Goal: Transaction & Acquisition: Obtain resource

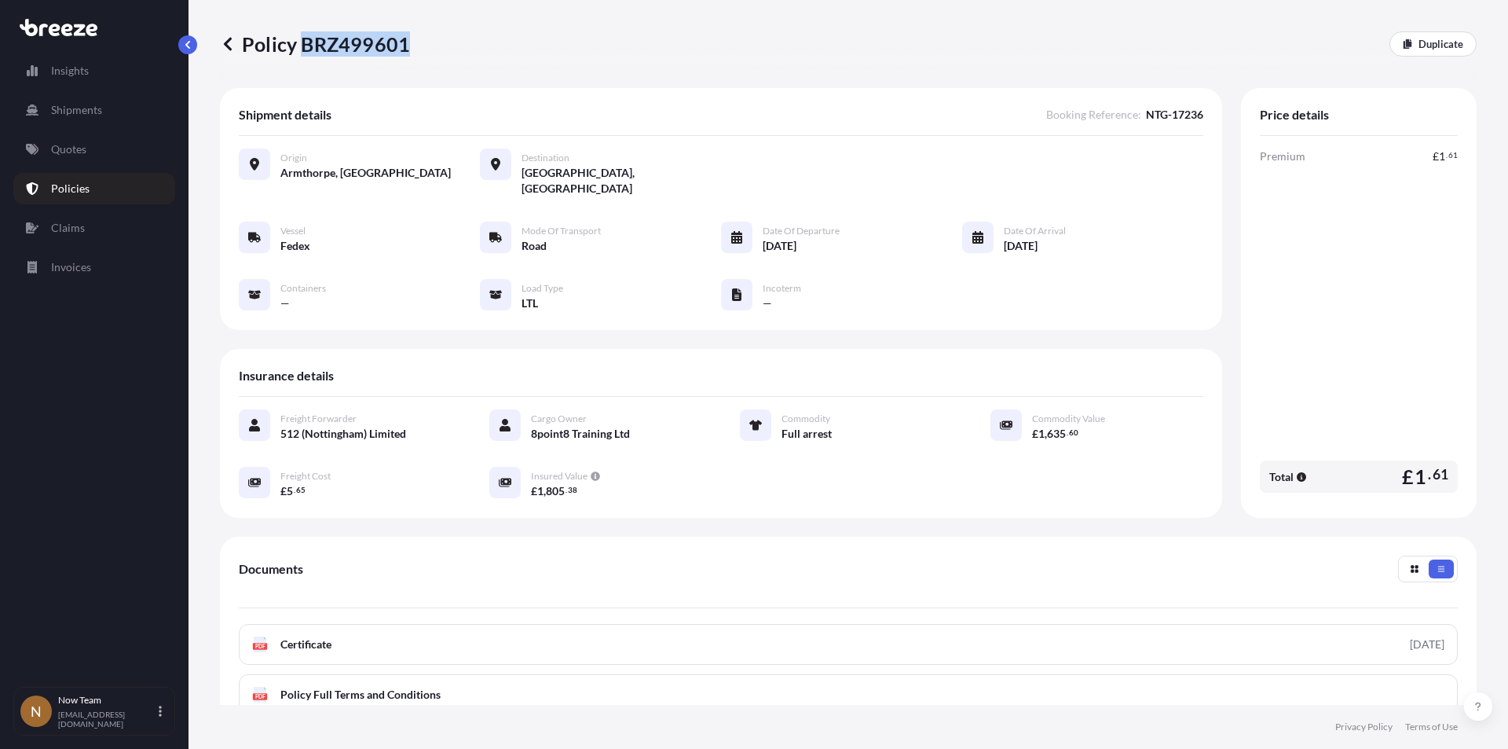
click at [643, 57] on div "Policy BRZ499601 Duplicate" at bounding box center [848, 44] width 1257 height 88
click at [499, 476] on icon at bounding box center [505, 482] width 13 height 13
click at [591, 471] on icon "button" at bounding box center [595, 475] width 9 height 9
click at [1429, 559] on button "button" at bounding box center [1441, 568] width 25 height 19
click at [1402, 559] on button "button" at bounding box center [1414, 568] width 25 height 19
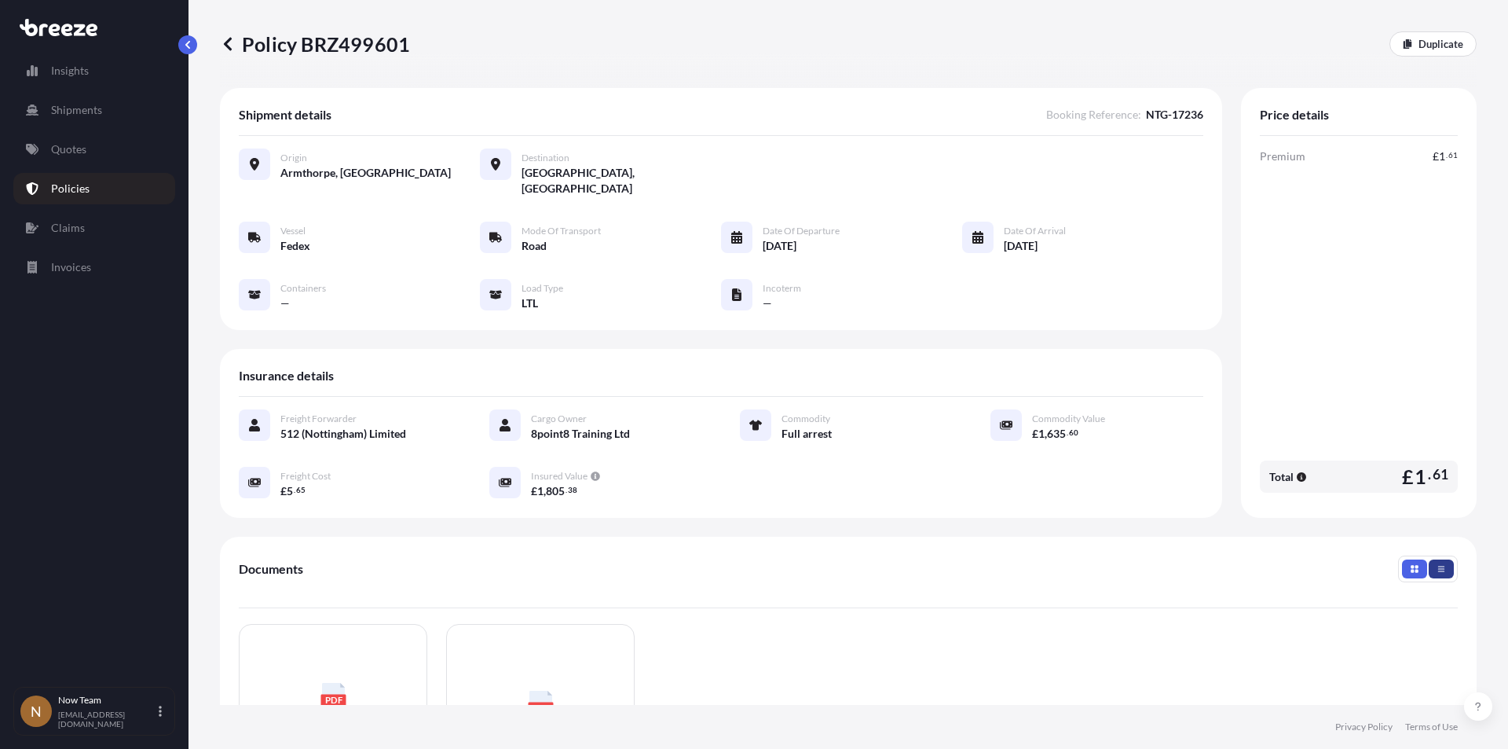
click at [1433, 559] on button "button" at bounding box center [1441, 568] width 25 height 19
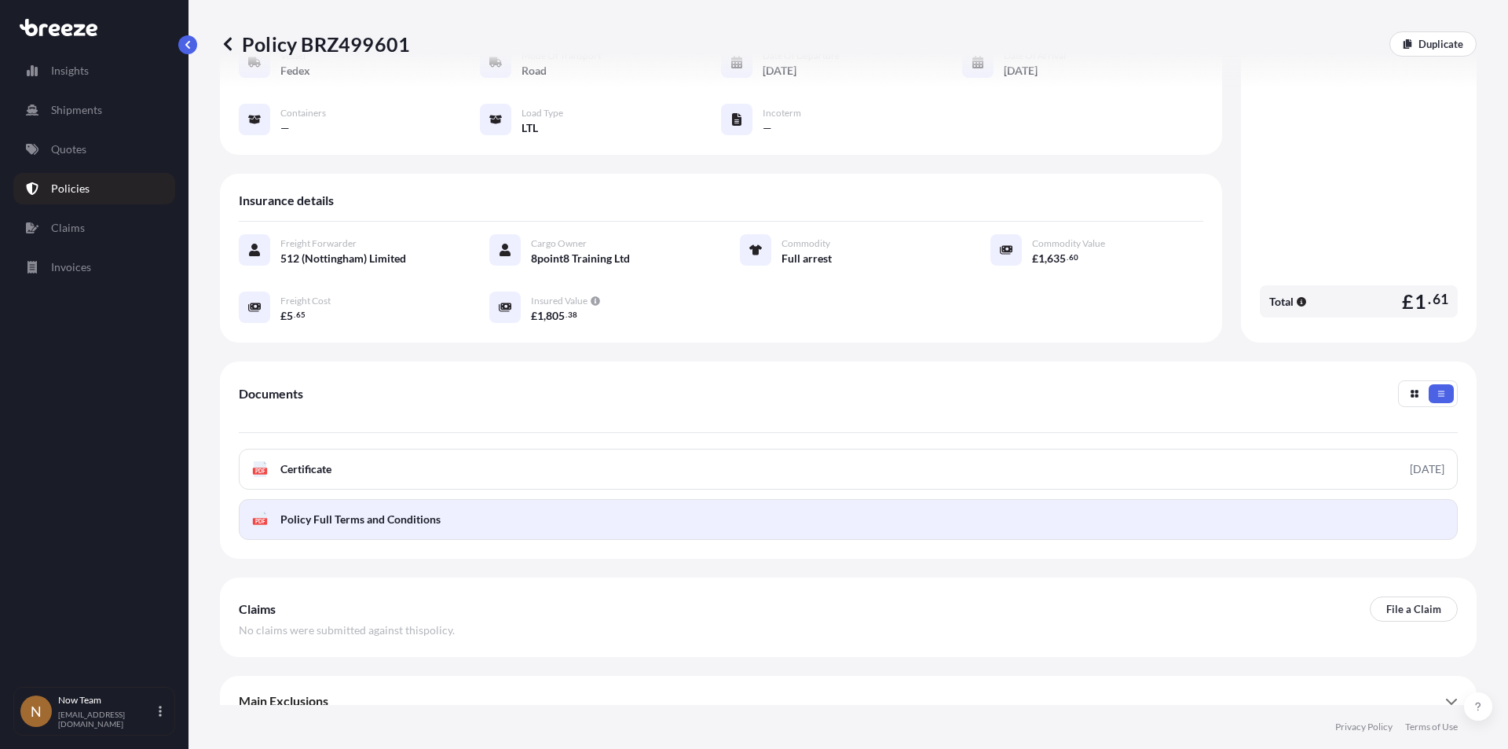
scroll to position [181, 0]
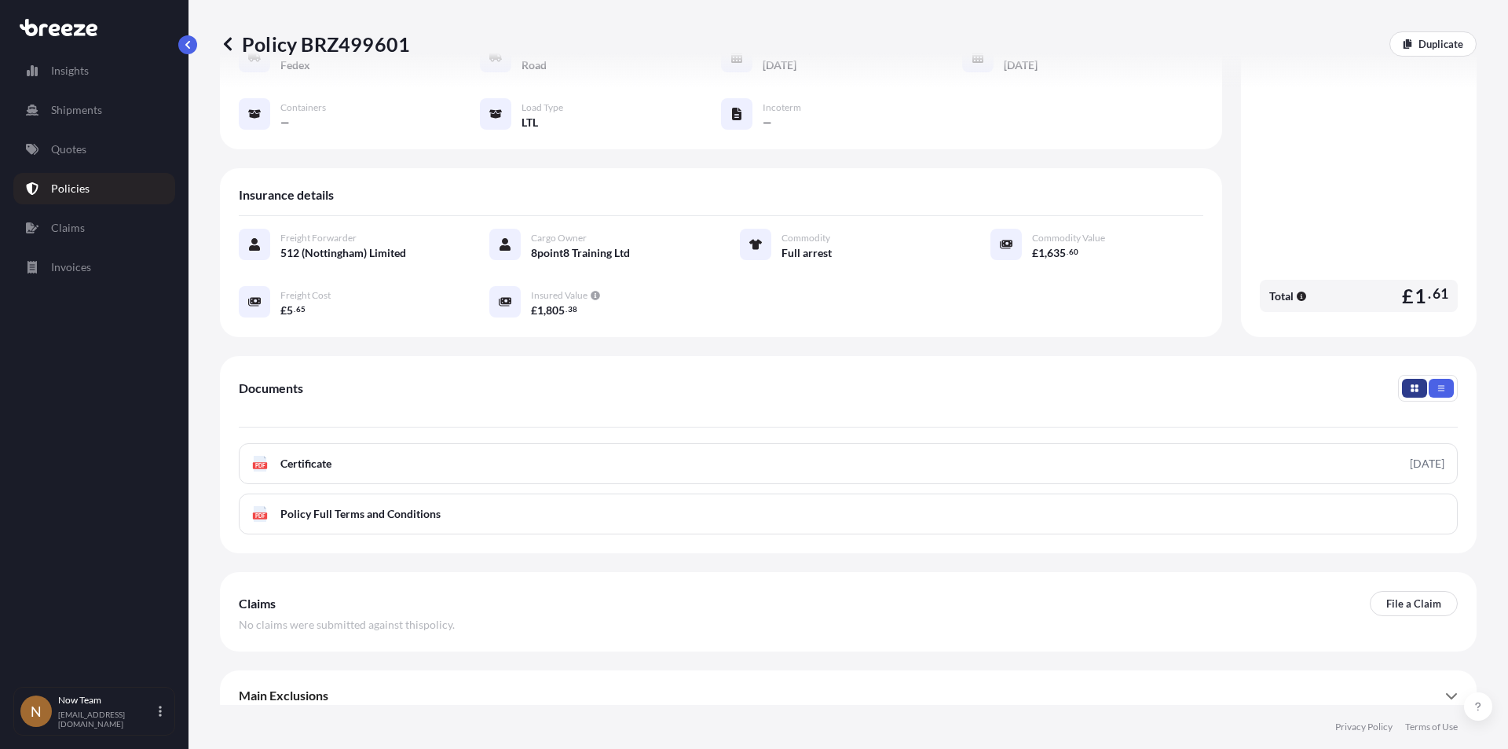
click at [1402, 379] on button "button" at bounding box center [1414, 388] width 25 height 19
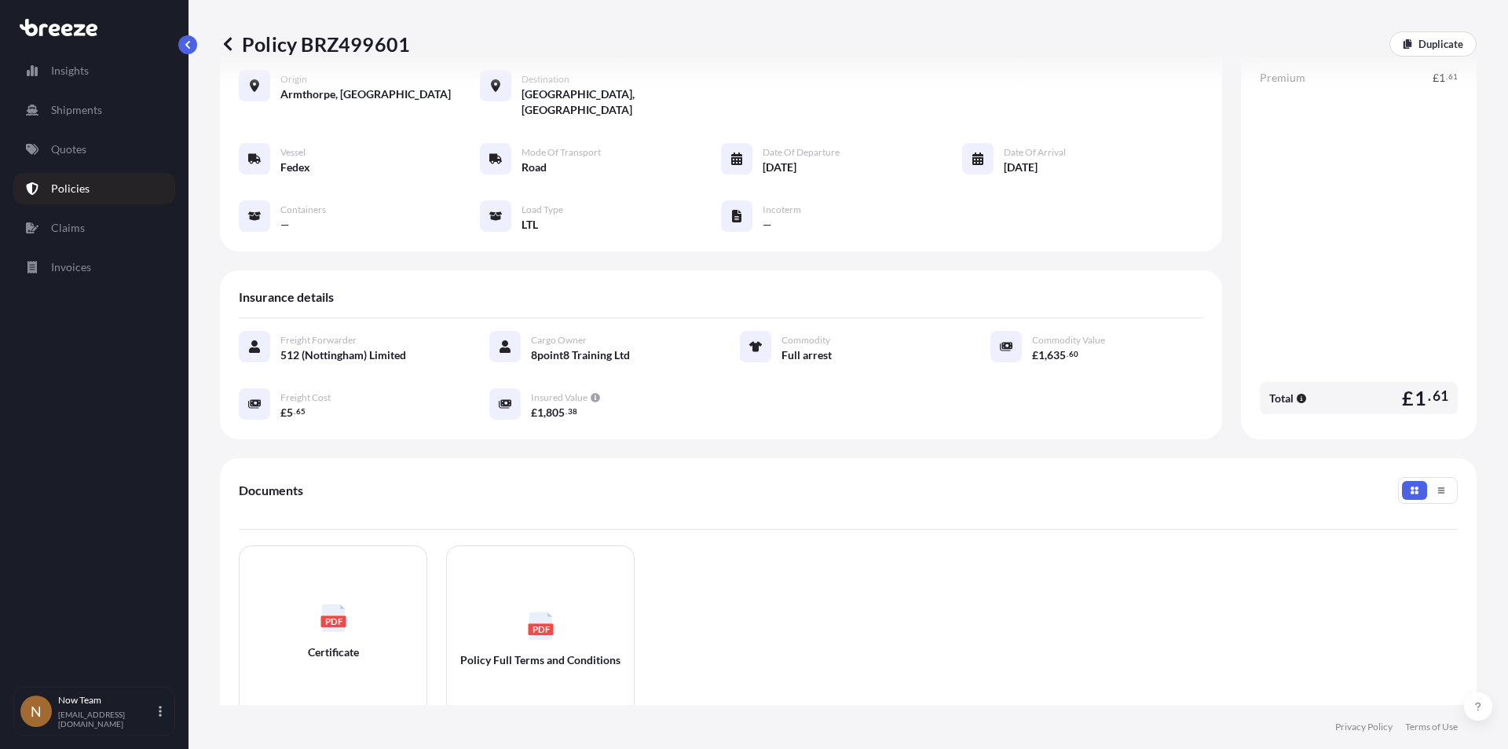
scroll to position [0, 0]
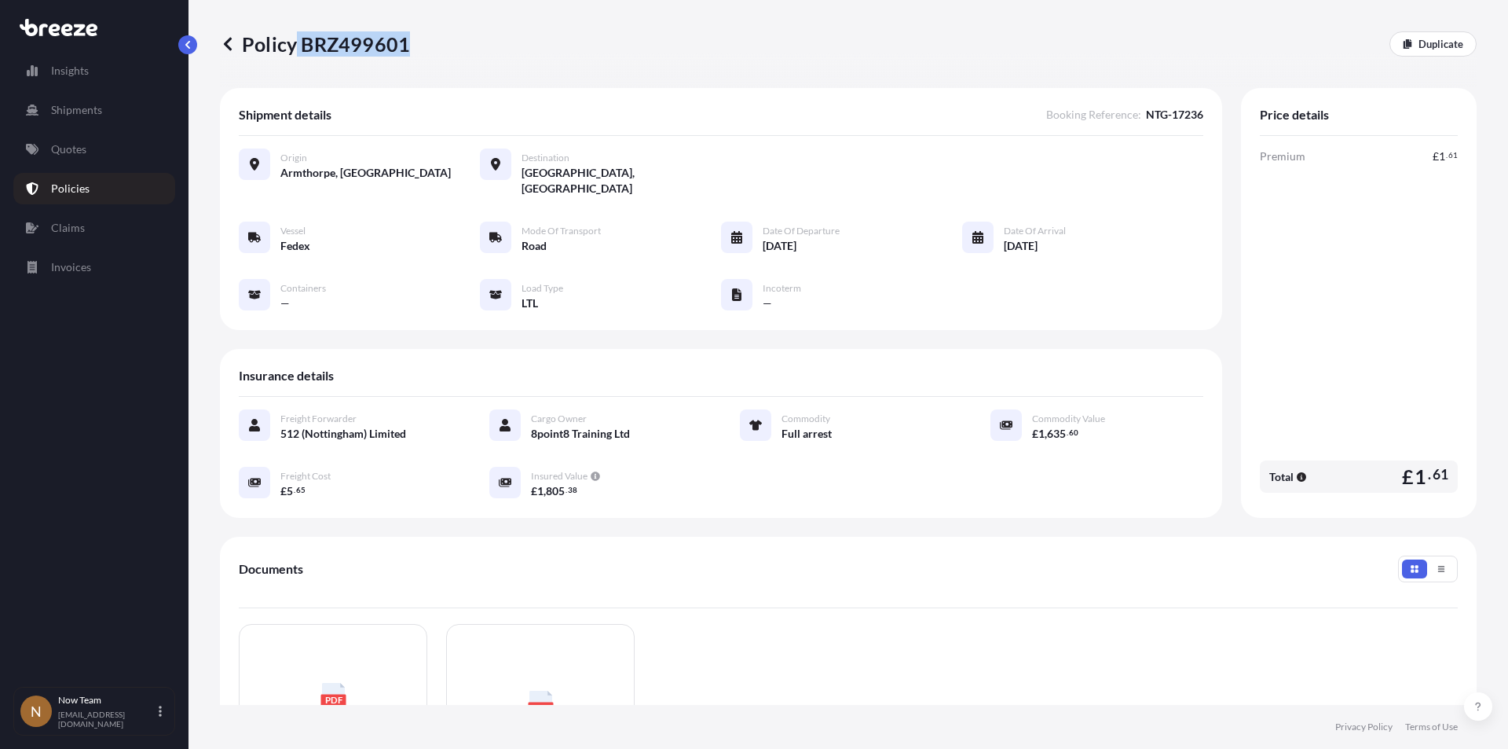
drag, startPoint x: 295, startPoint y: 38, endPoint x: 406, endPoint y: 38, distance: 110.8
click at [406, 38] on p "Policy BRZ499601" at bounding box center [315, 43] width 190 height 25
copy p "BRZ499601"
click at [77, 108] on p "Shipments" at bounding box center [76, 110] width 51 height 16
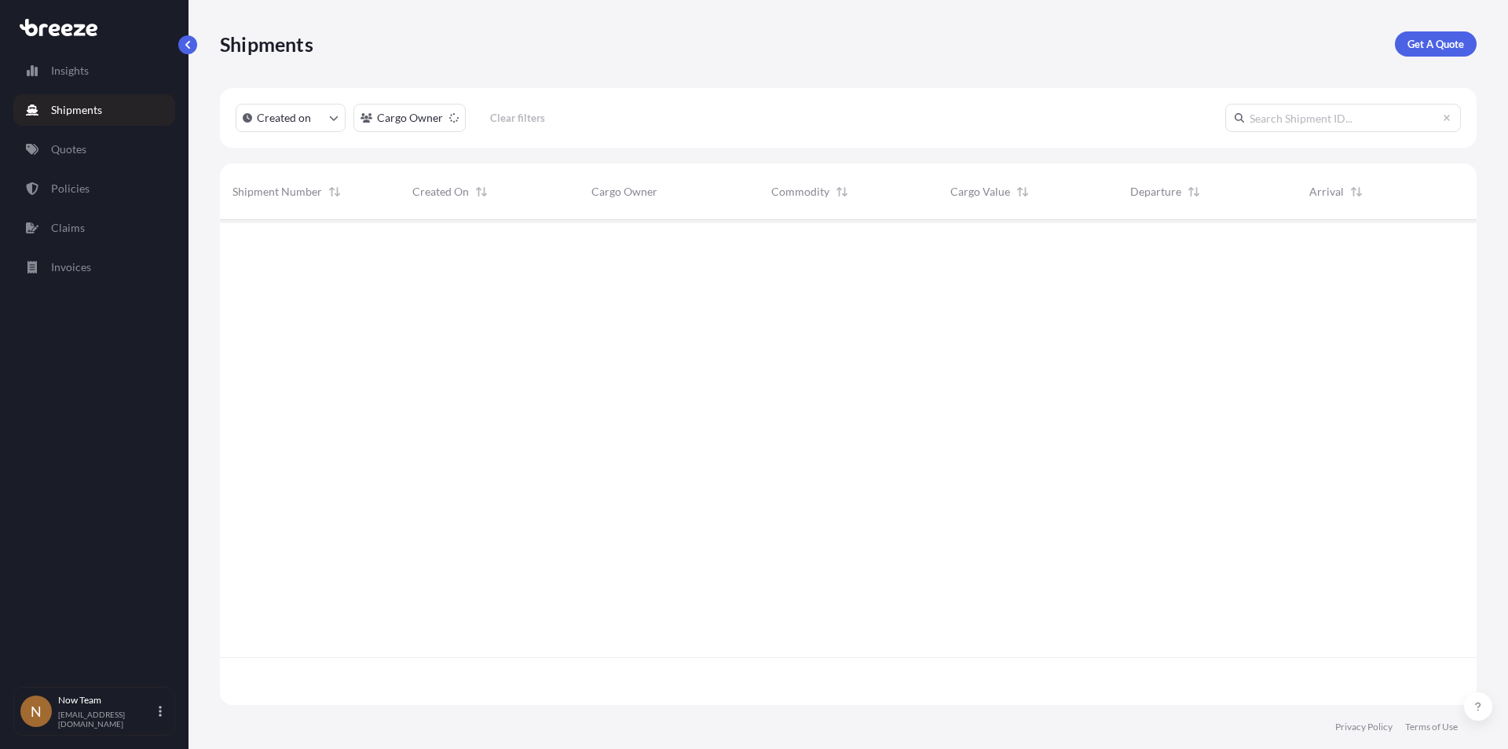
scroll to position [529, 1245]
paste input "BRZ499601"
type input "BRZ499601"
click at [326, 116] on button "Created on" at bounding box center [291, 118] width 110 height 28
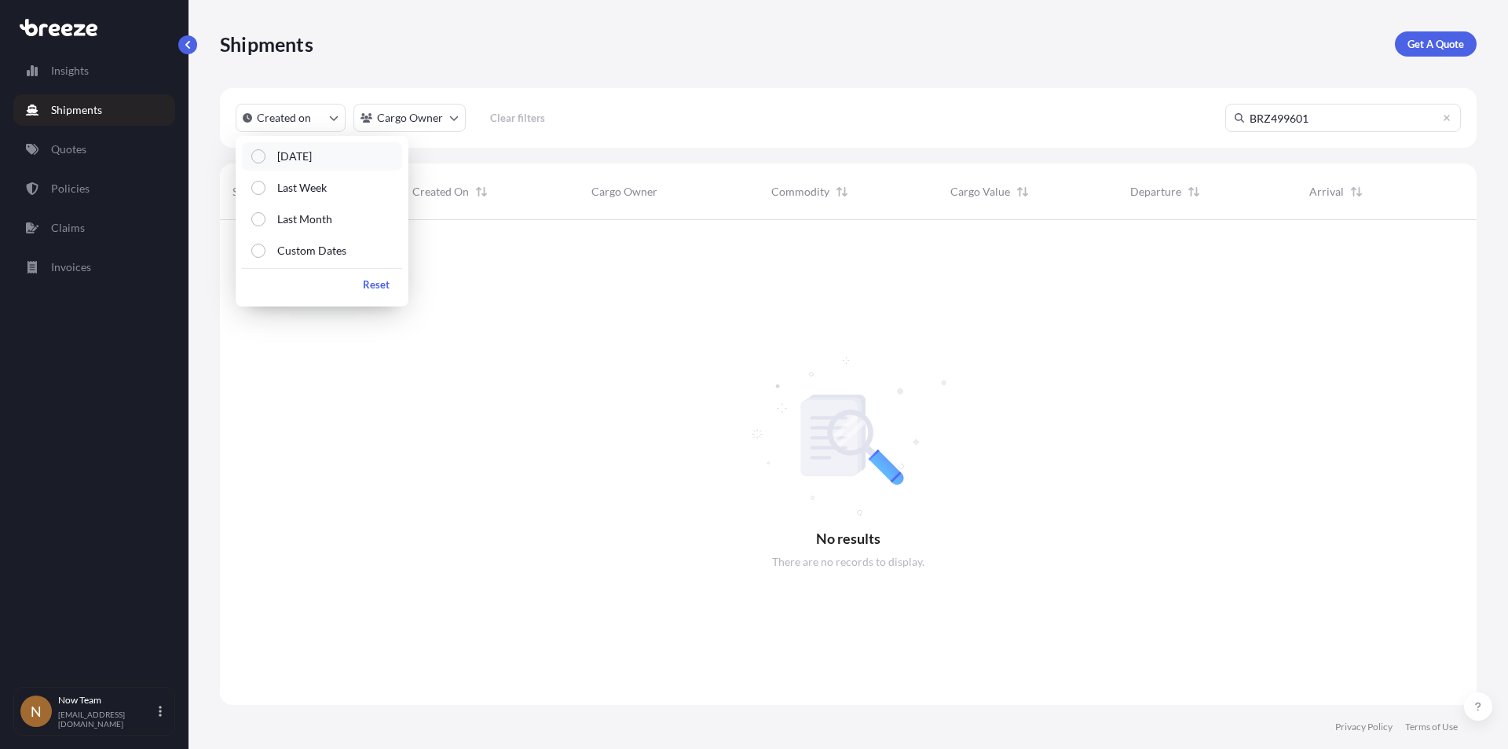
click at [298, 159] on p "Today" at bounding box center [294, 156] width 35 height 16
click at [495, 360] on div at bounding box center [848, 462] width 1257 height 485
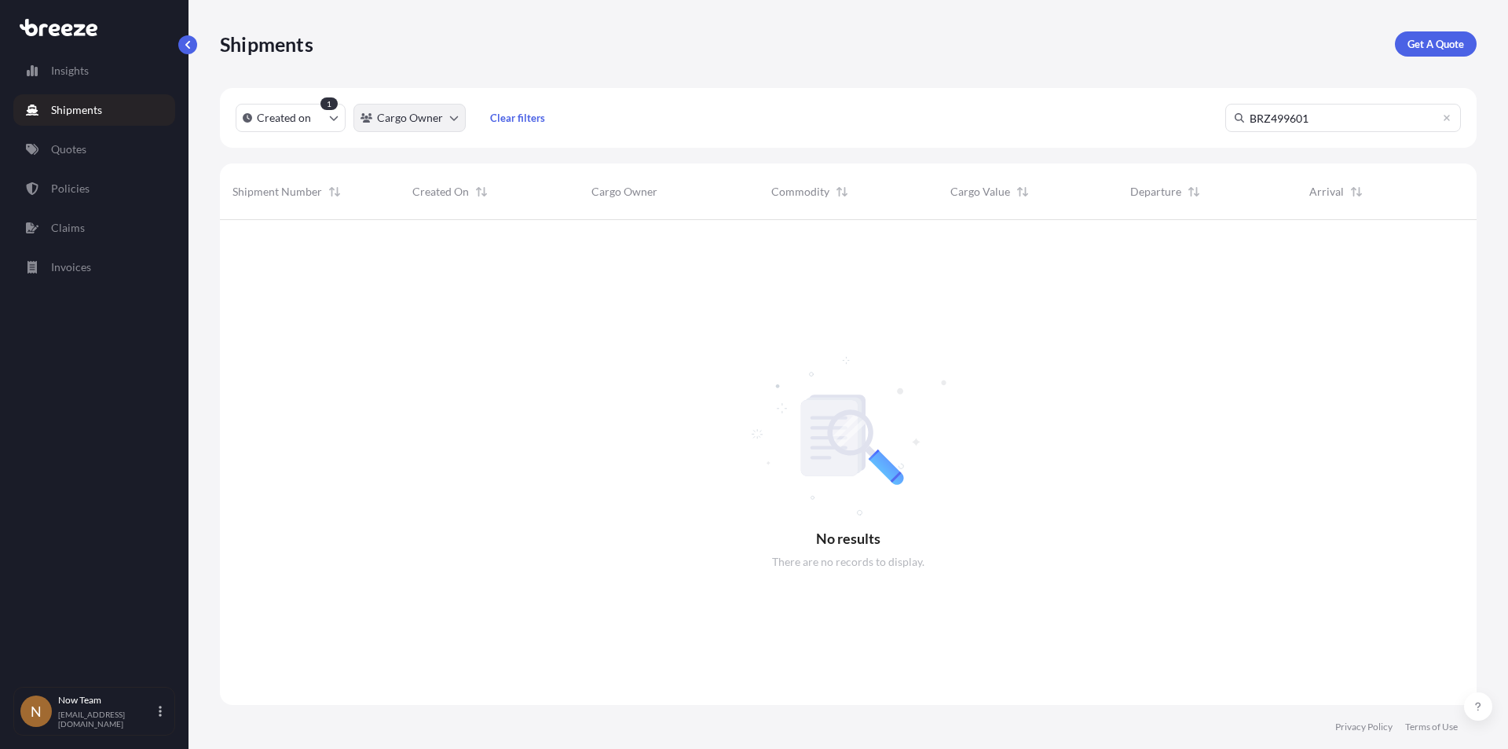
click at [456, 116] on html "Insights Shipments Quotes Policies Claims Invoices N Now Team now.notts@5-1-2.c…" at bounding box center [754, 374] width 1508 height 749
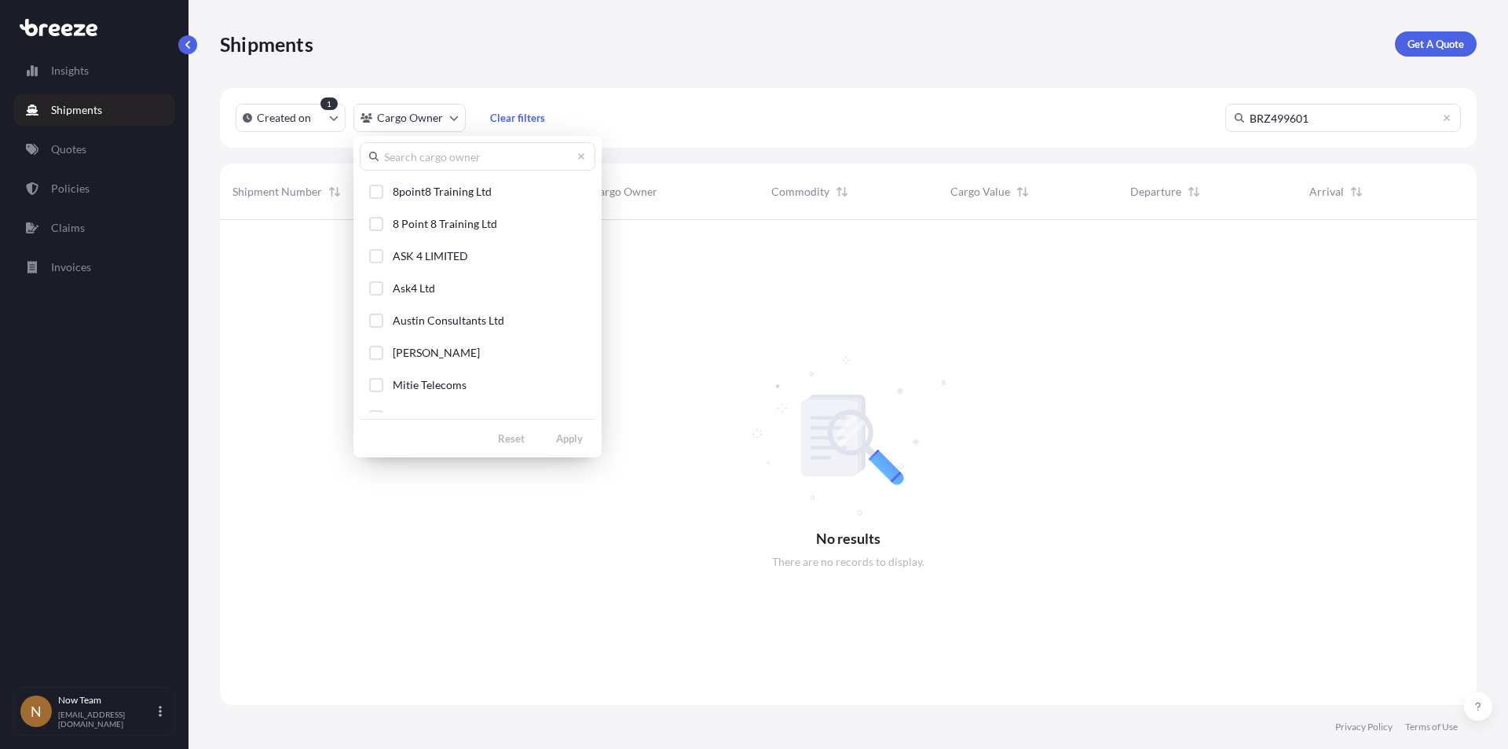
click at [331, 110] on html "Insights Shipments Quotes Policies Claims Invoices N Now Team now.notts@5-1-2.c…" at bounding box center [754, 374] width 1508 height 749
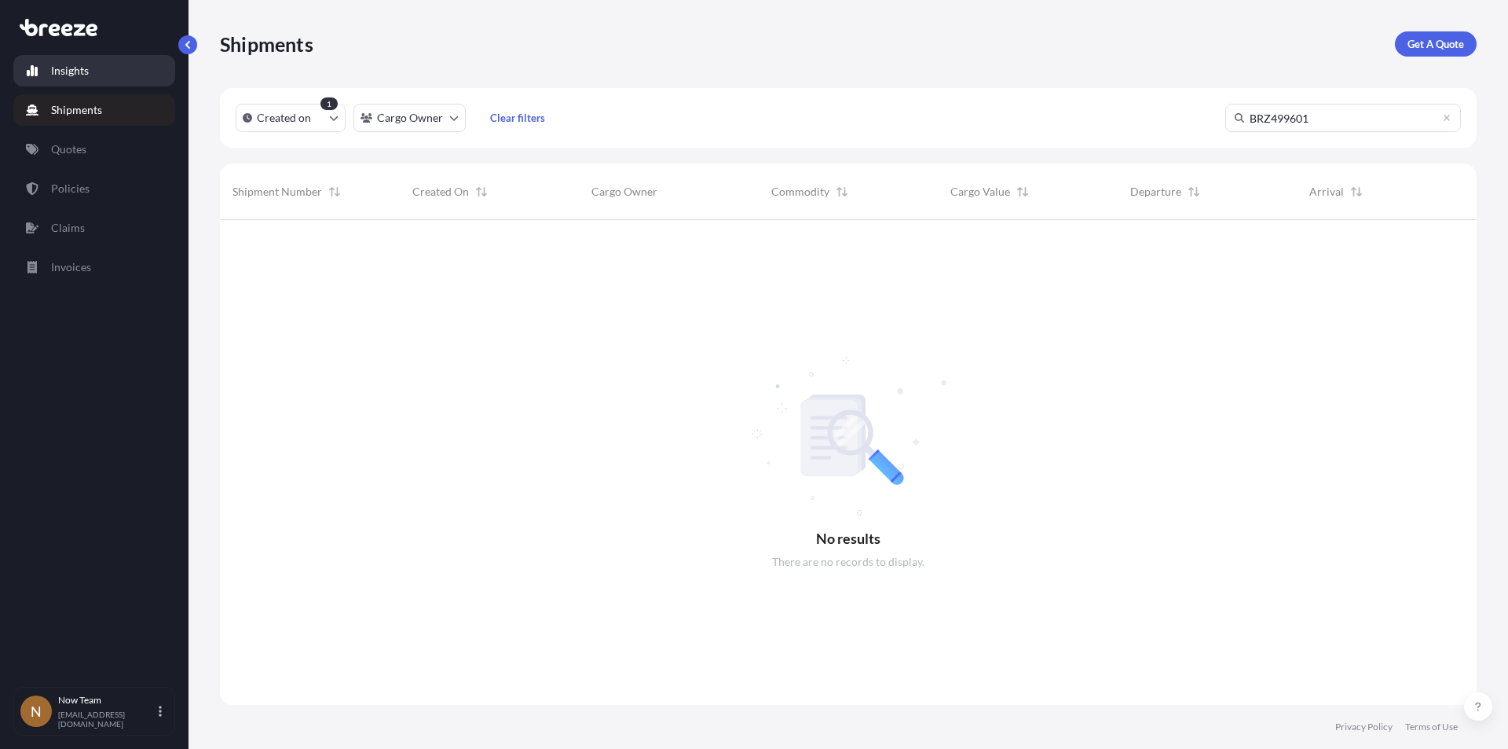
click at [93, 72] on link "Insights" at bounding box center [94, 70] width 162 height 31
select select "2025"
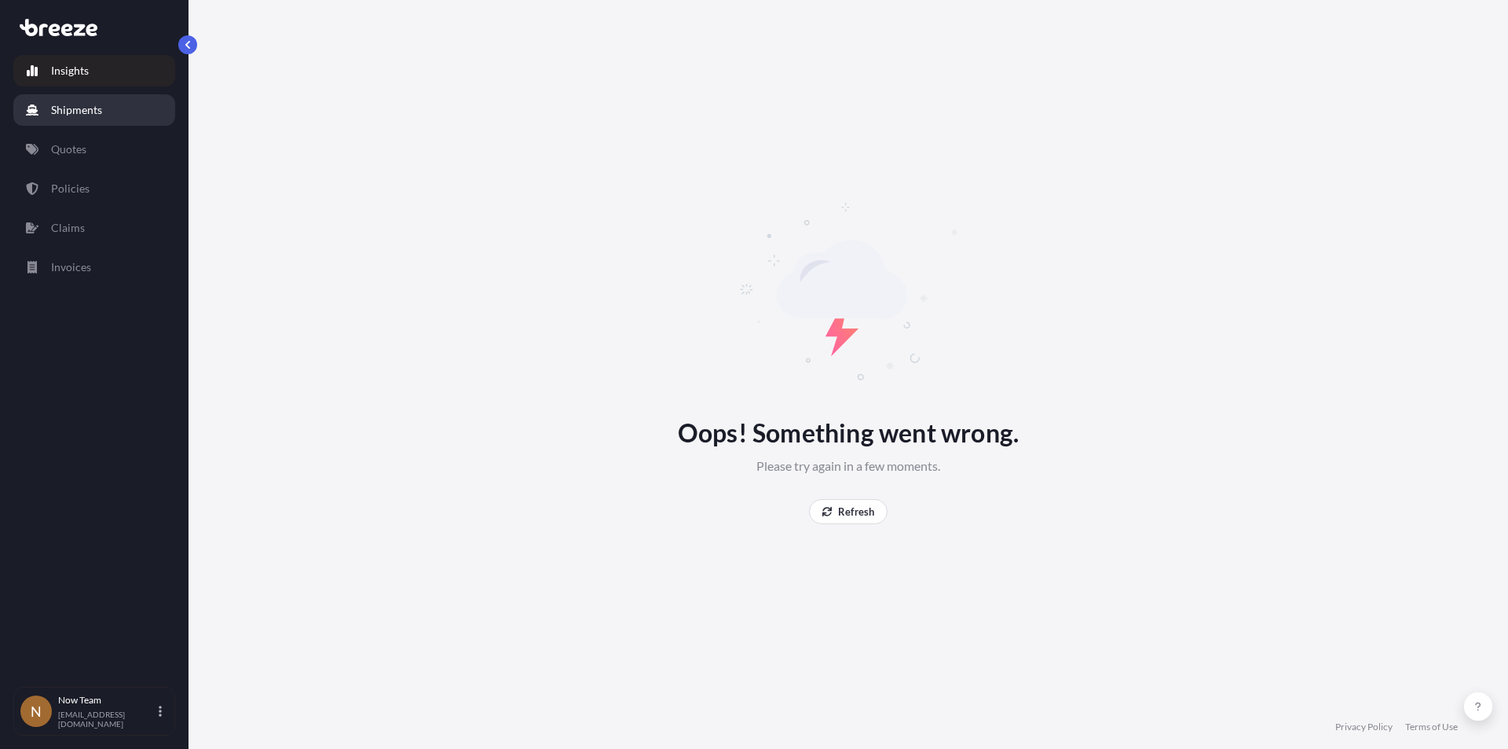
click at [82, 108] on p "Shipments" at bounding box center [76, 110] width 51 height 16
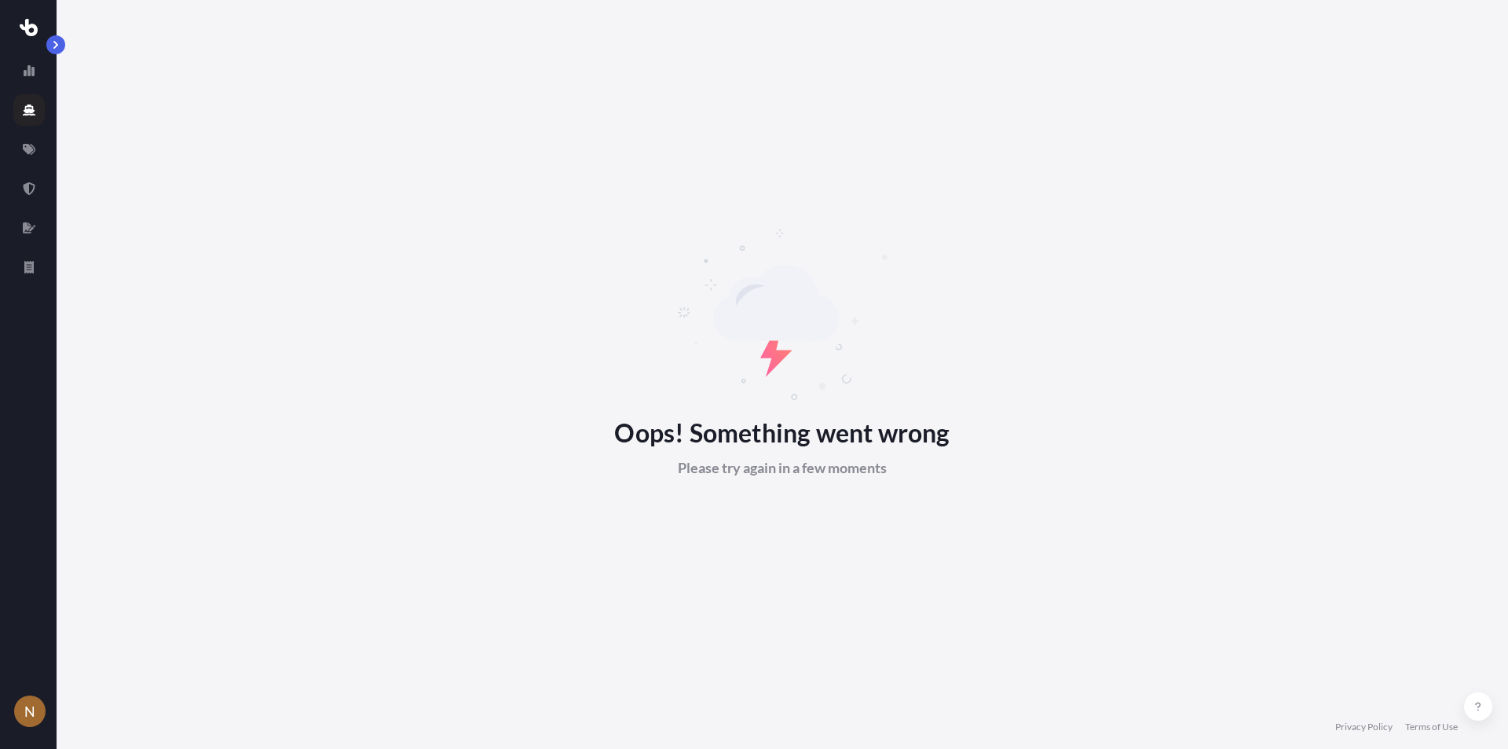
click at [26, 27] on icon at bounding box center [29, 27] width 18 height 17
click at [29, 66] on icon at bounding box center [29, 70] width 11 height 11
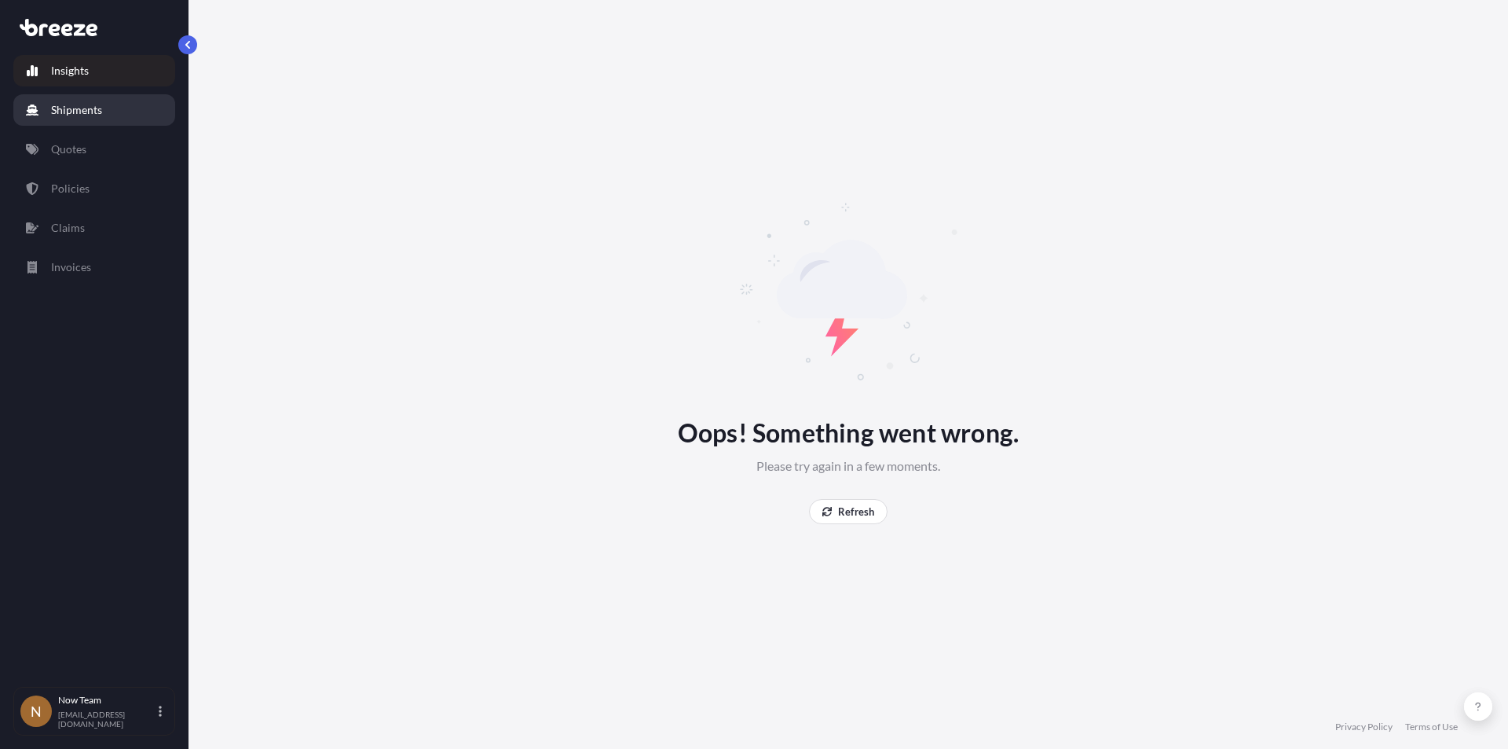
click at [64, 105] on p "Shipments" at bounding box center [76, 110] width 51 height 16
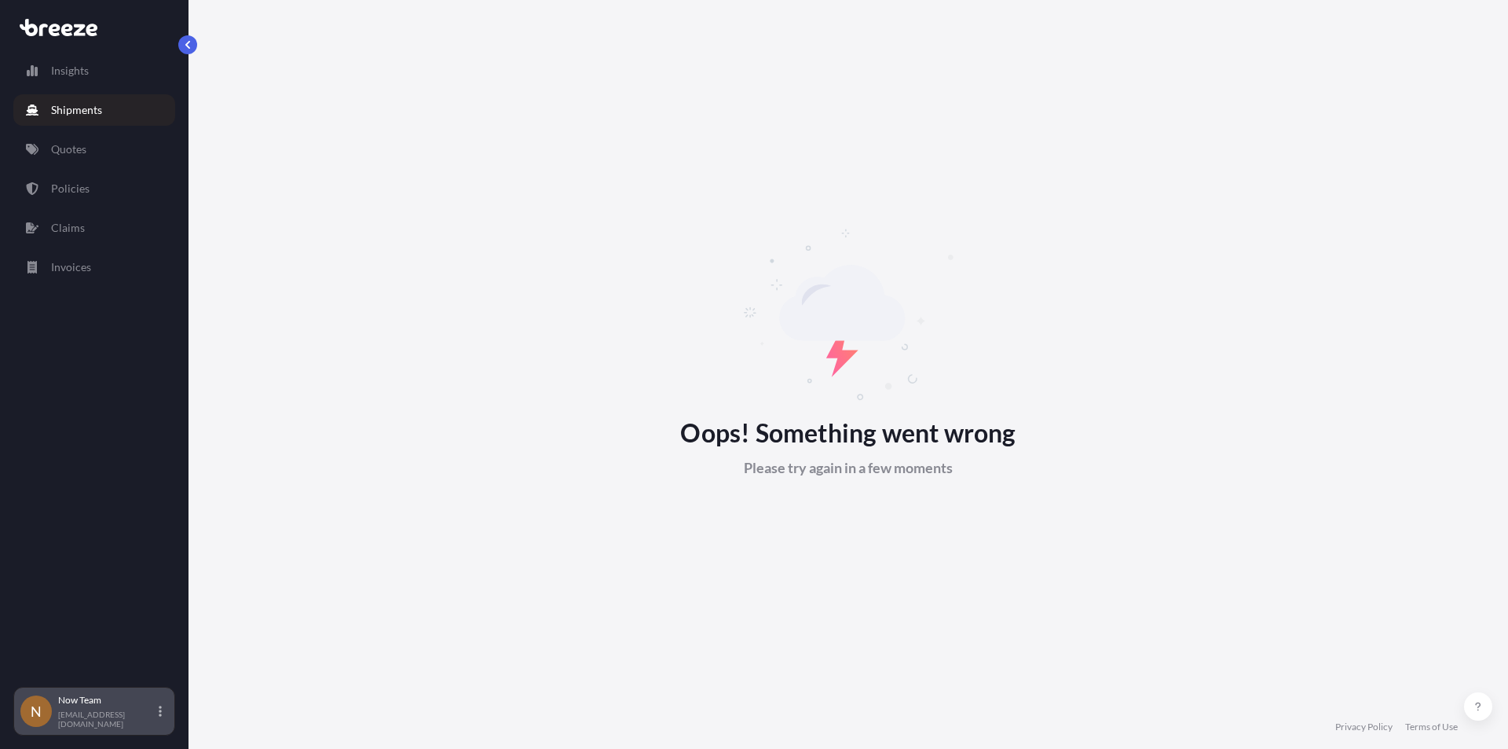
click at [104, 712] on div "Now Team now.notts@5-1-2.com" at bounding box center [113, 711] width 110 height 35
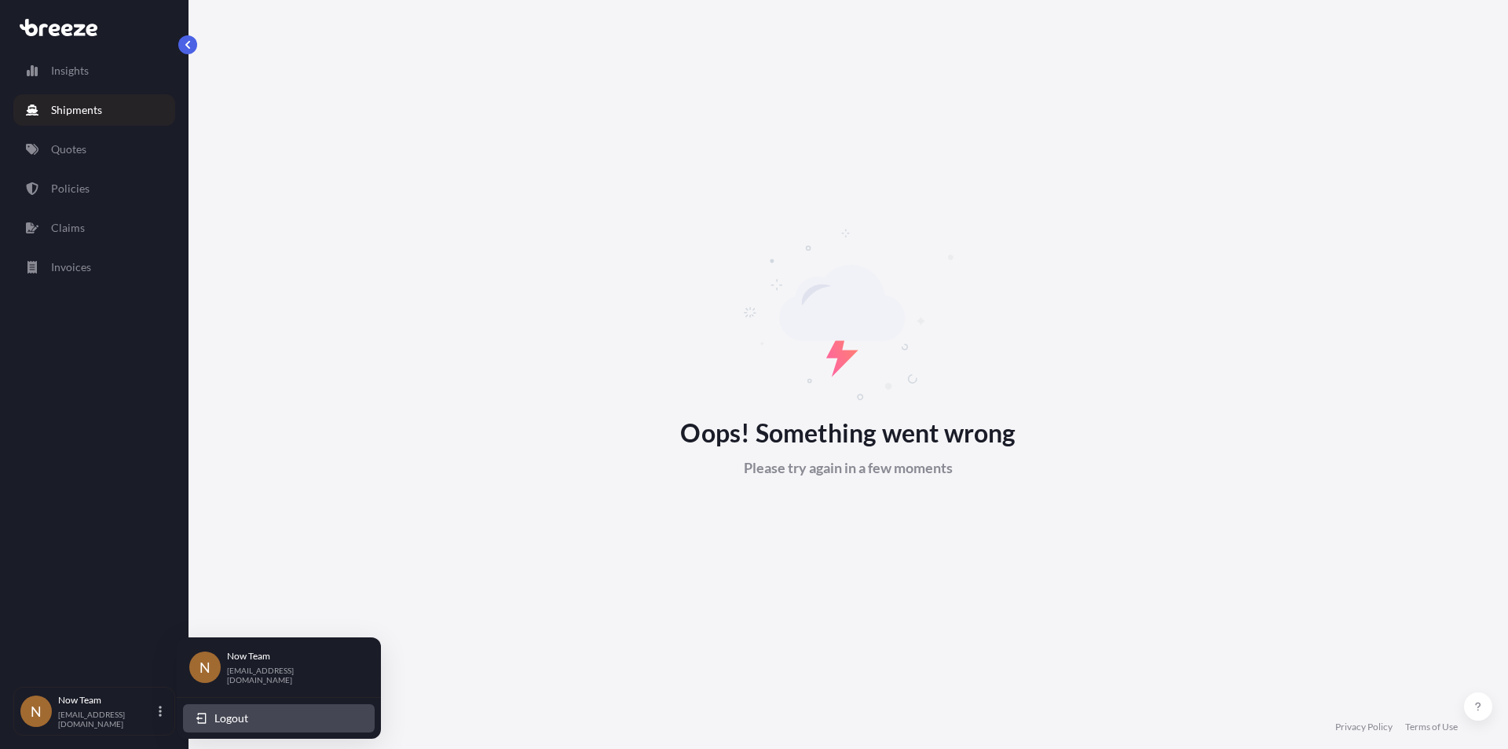
click at [221, 711] on span "Logout" at bounding box center [231, 718] width 34 height 16
click at [239, 712] on span "Logout" at bounding box center [231, 718] width 34 height 16
click at [225, 717] on span "Logout" at bounding box center [231, 718] width 34 height 16
click at [242, 710] on span "Logout" at bounding box center [231, 718] width 34 height 16
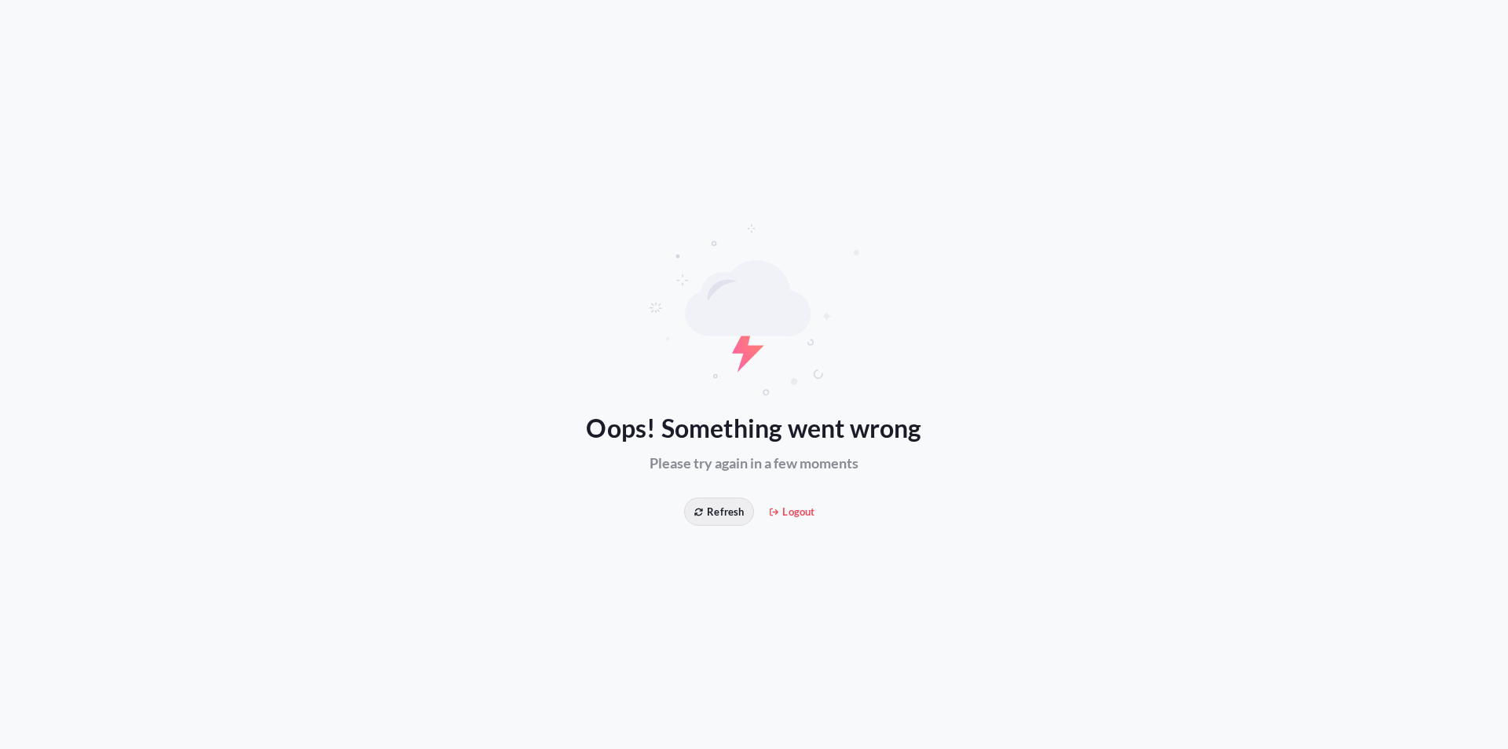
click at [712, 504] on span "Refresh" at bounding box center [718, 512] width 49 height 16
click at [796, 512] on span "Logout" at bounding box center [792, 512] width 45 height 16
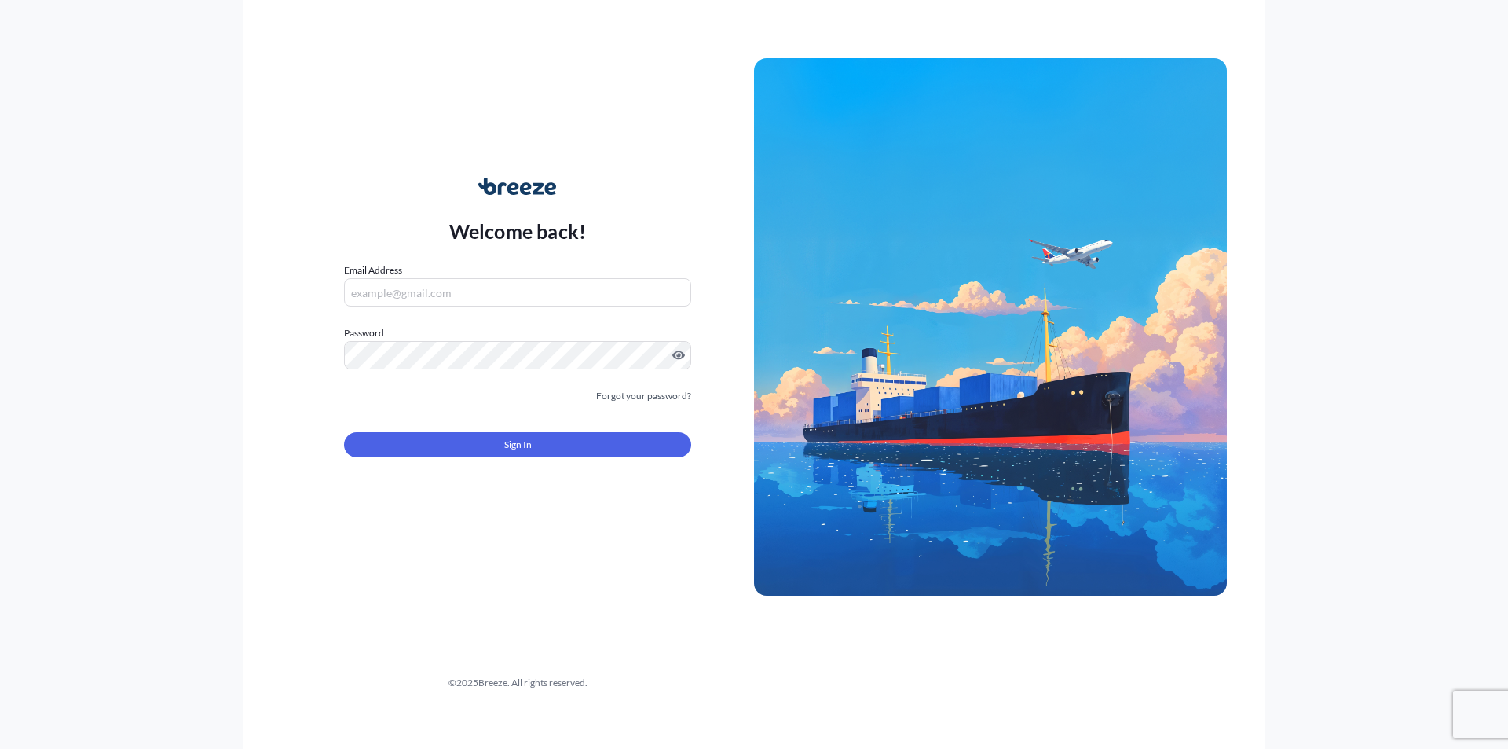
type input "[EMAIL_ADDRESS][DOMAIN_NAME]"
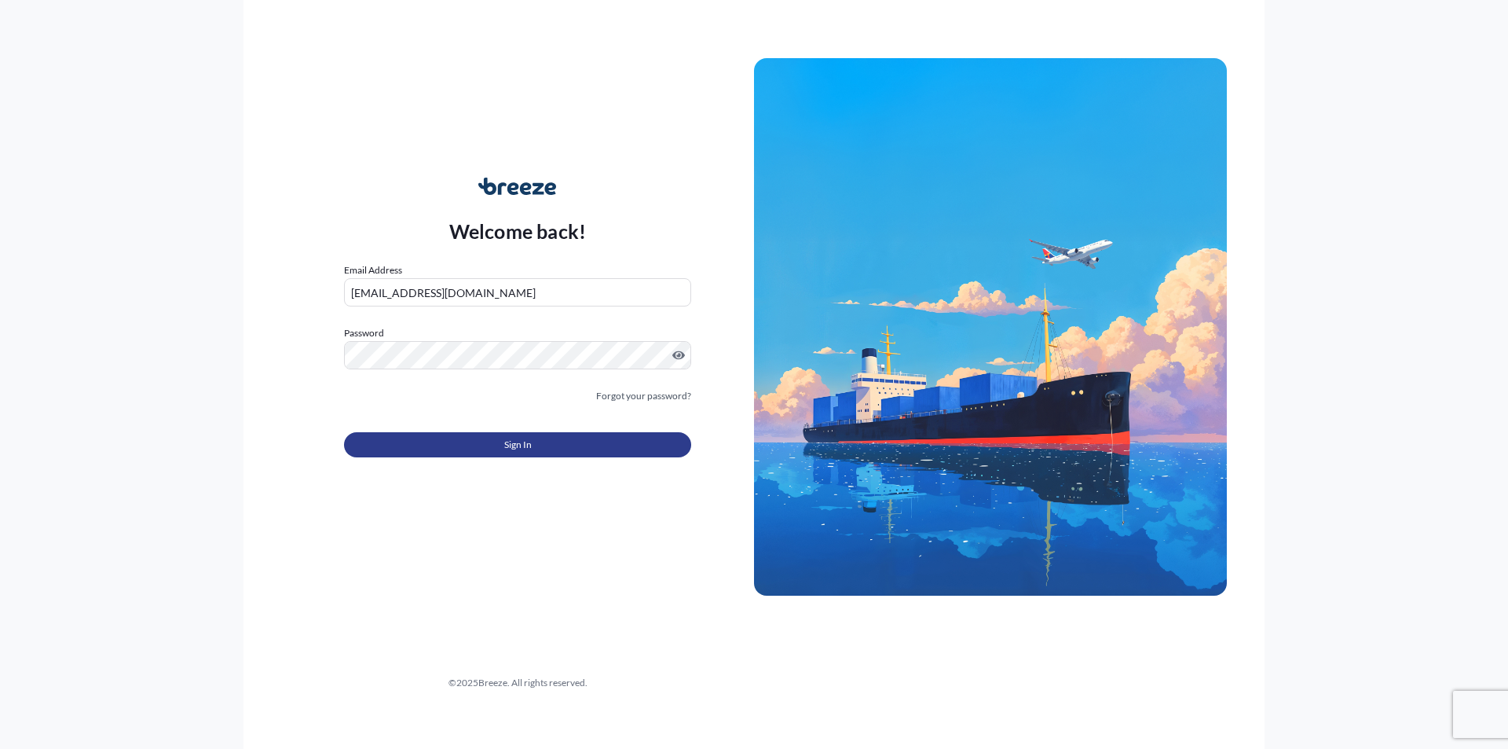
click at [523, 445] on span "Sign In" at bounding box center [517, 445] width 27 height 16
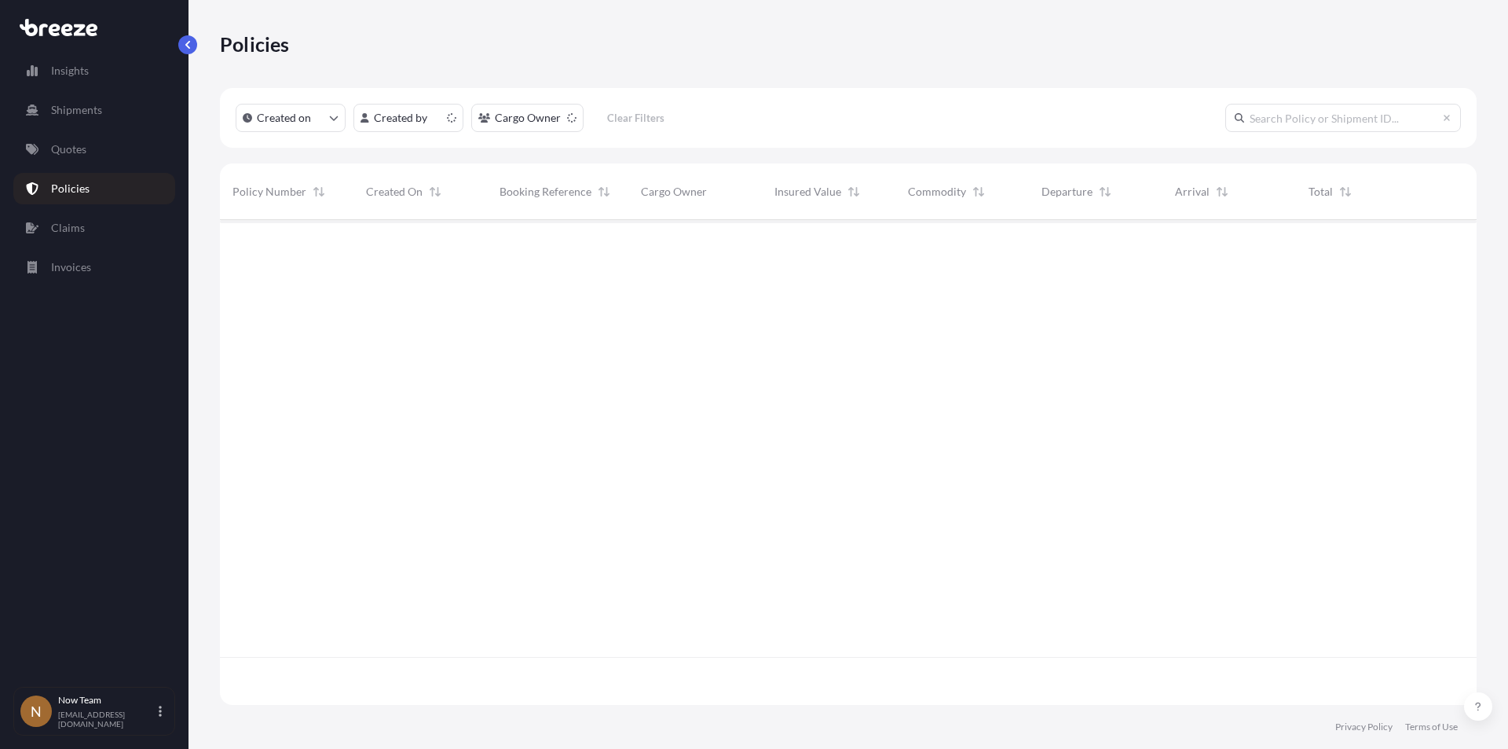
scroll to position [482, 1245]
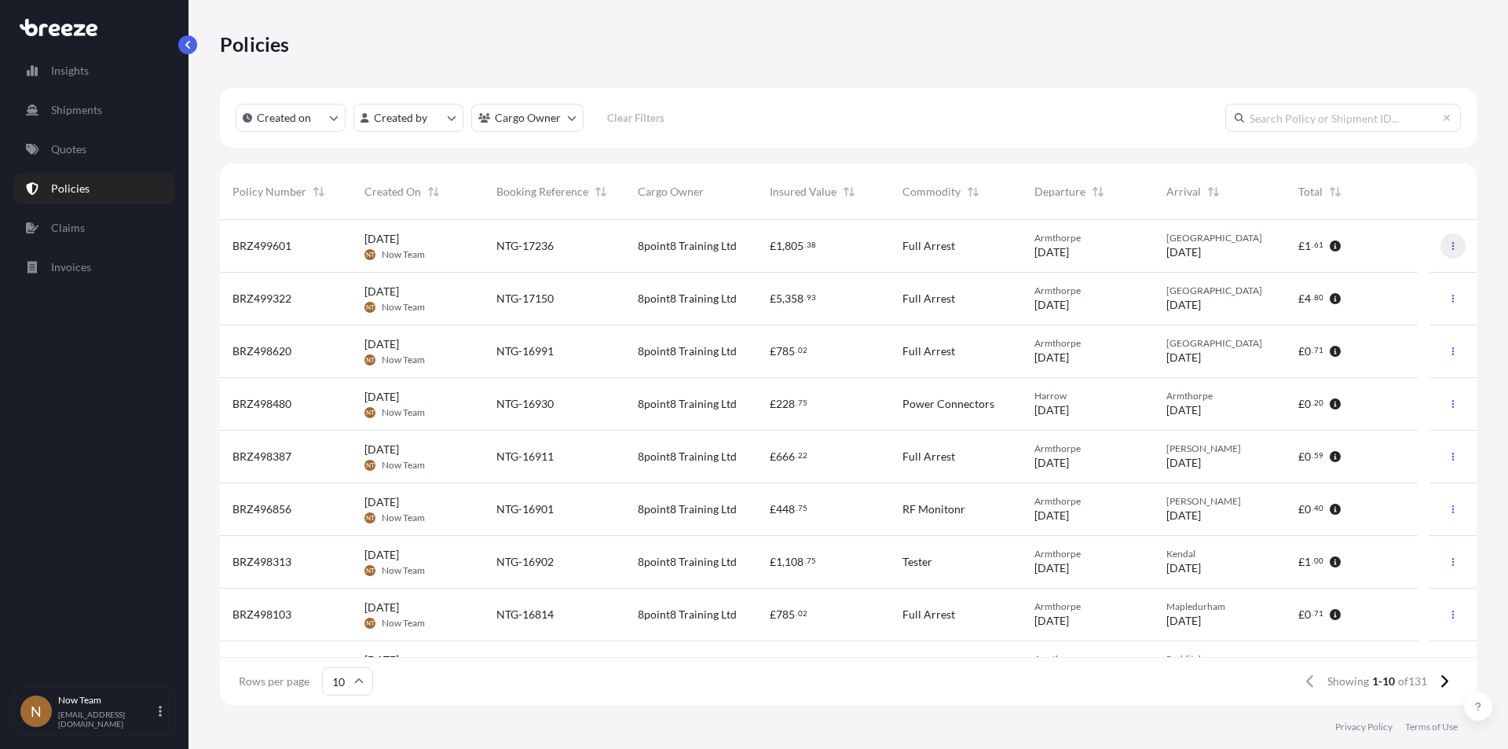
click at [1448, 244] on icon "button" at bounding box center [1452, 245] width 9 height 9
click at [394, 247] on span "[DATE] NT Now Team" at bounding box center [394, 246] width 60 height 30
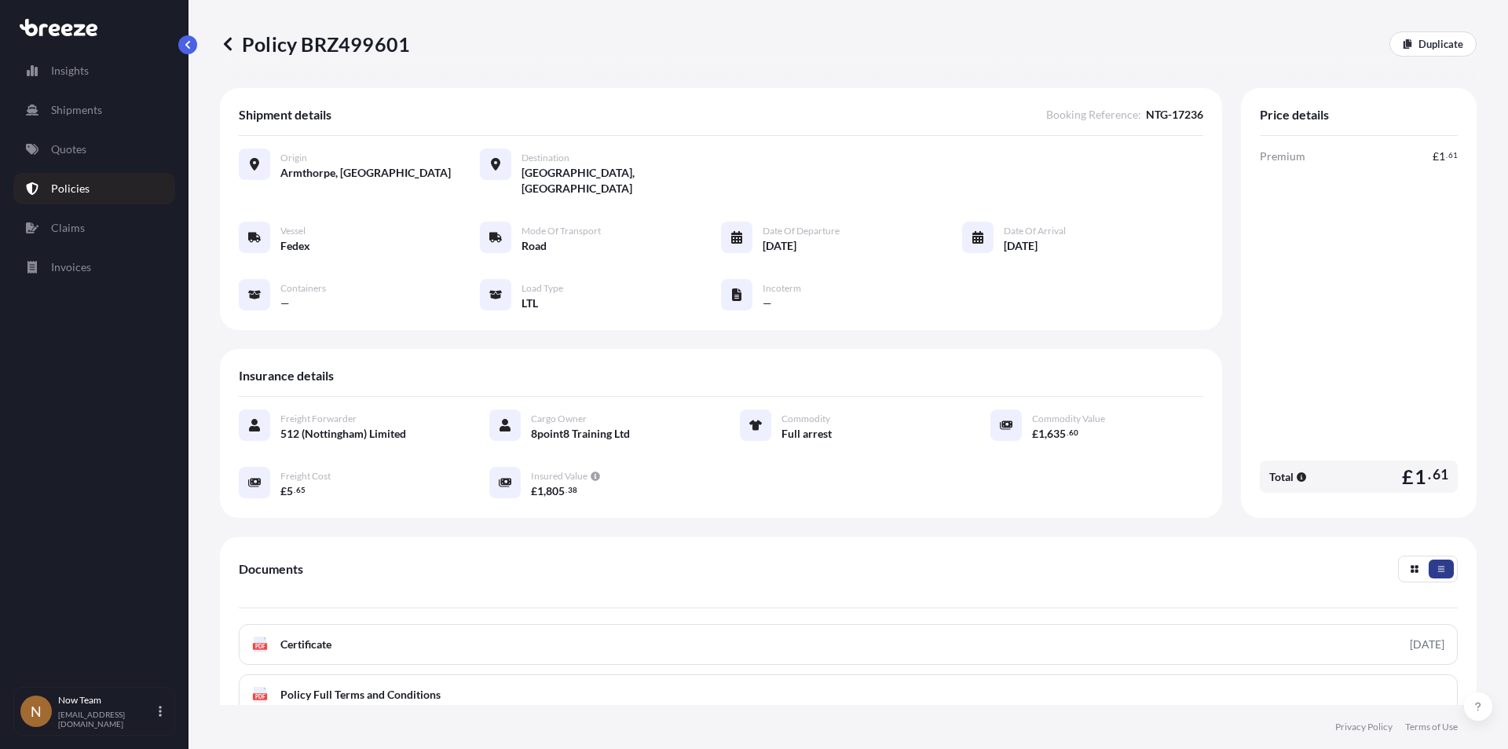
click at [1437, 564] on icon "button" at bounding box center [1441, 568] width 9 height 9
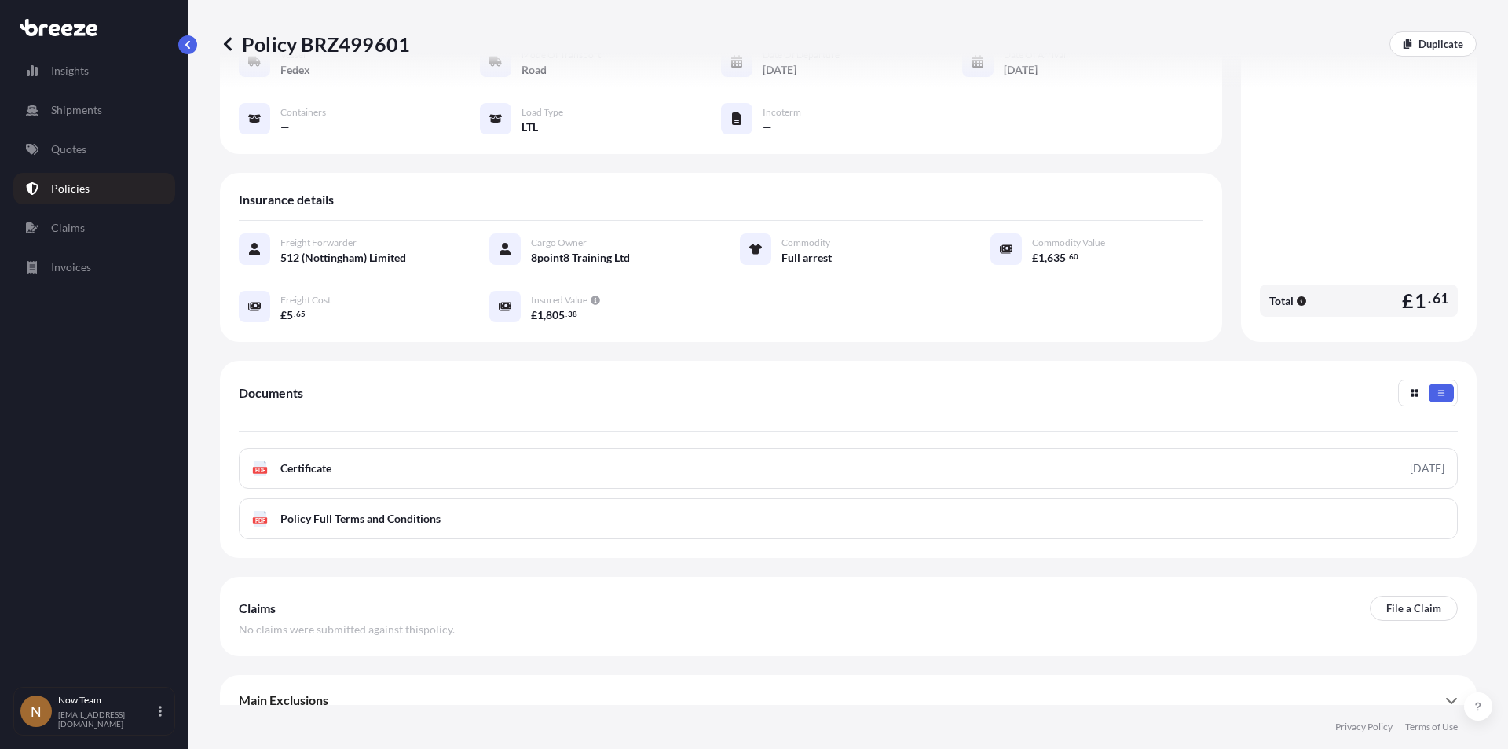
scroll to position [181, 0]
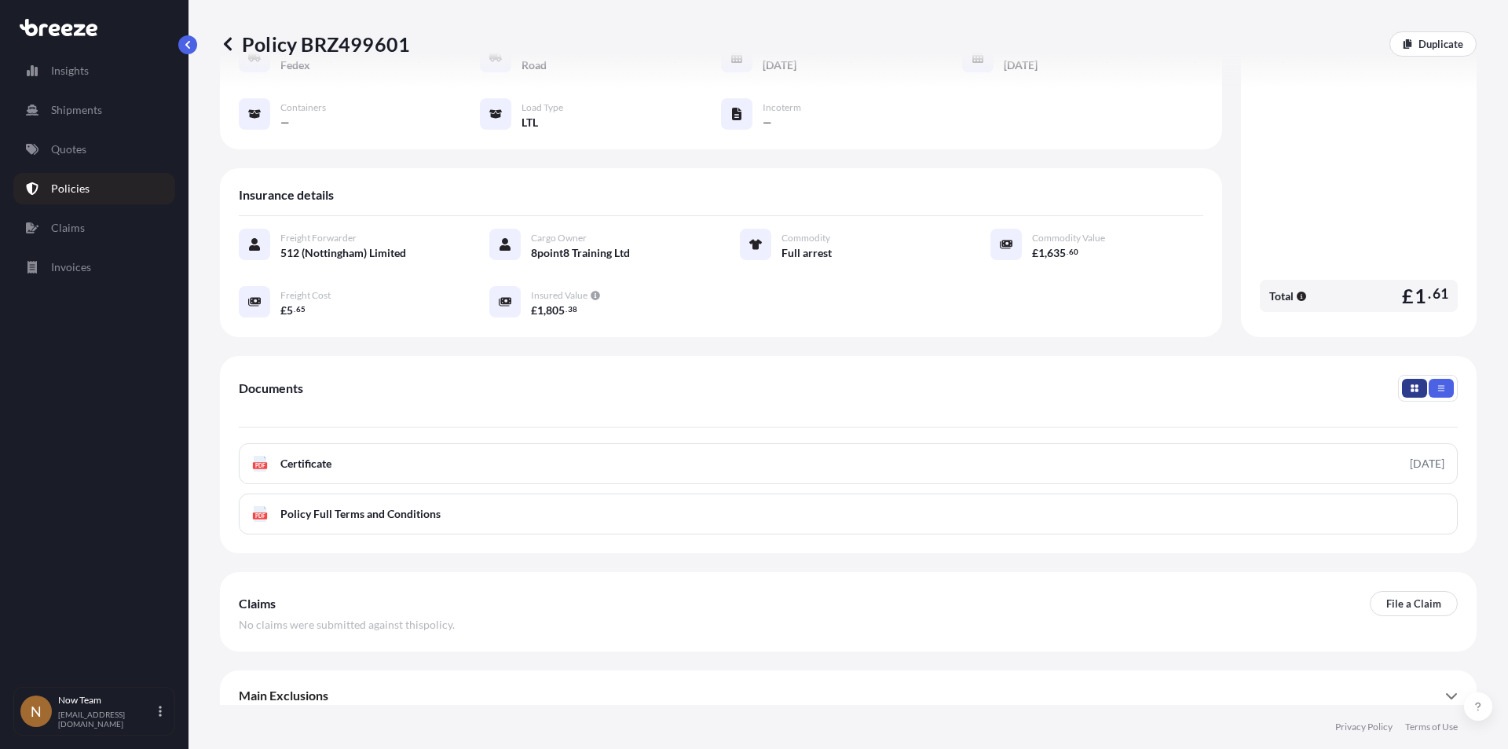
click at [1410, 383] on icon "button" at bounding box center [1414, 387] width 9 height 9
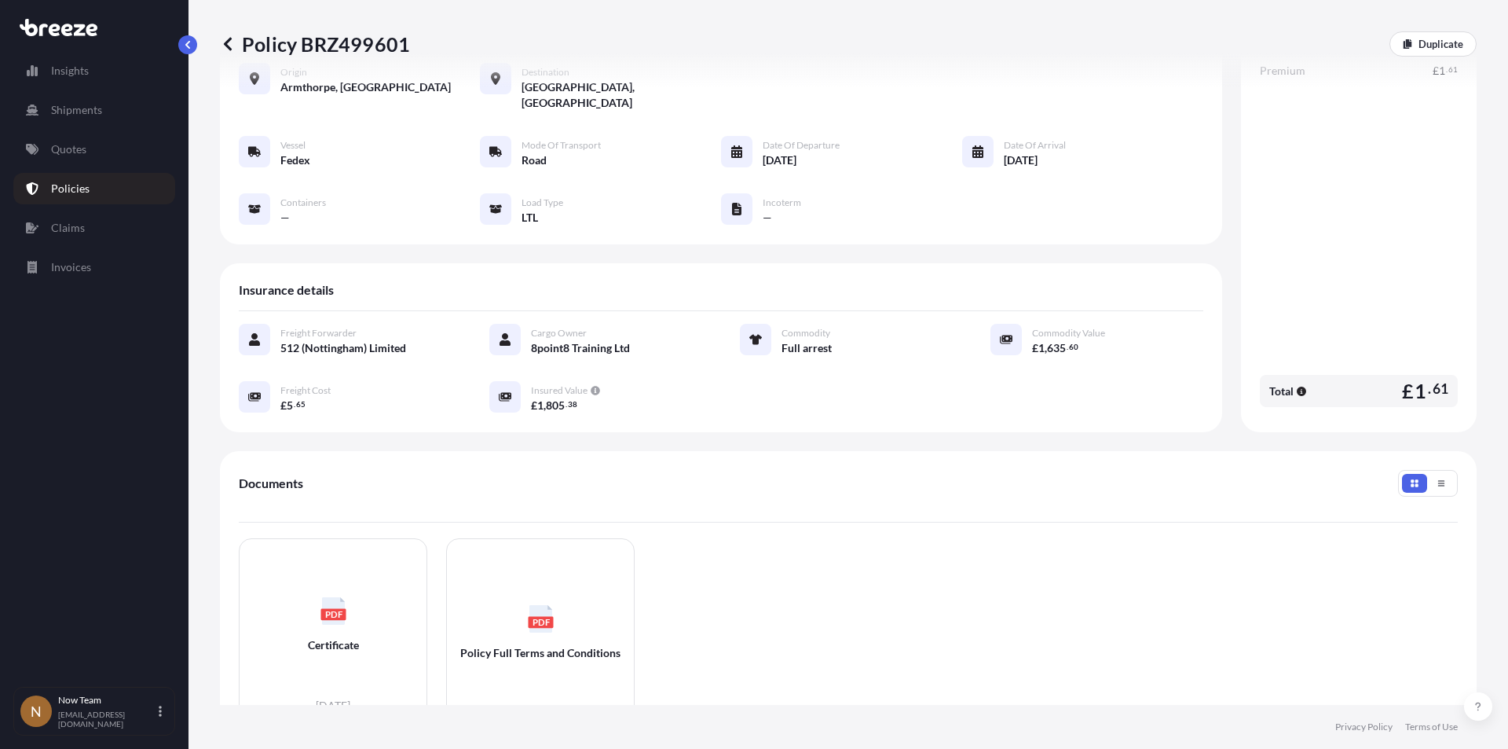
scroll to position [42, 0]
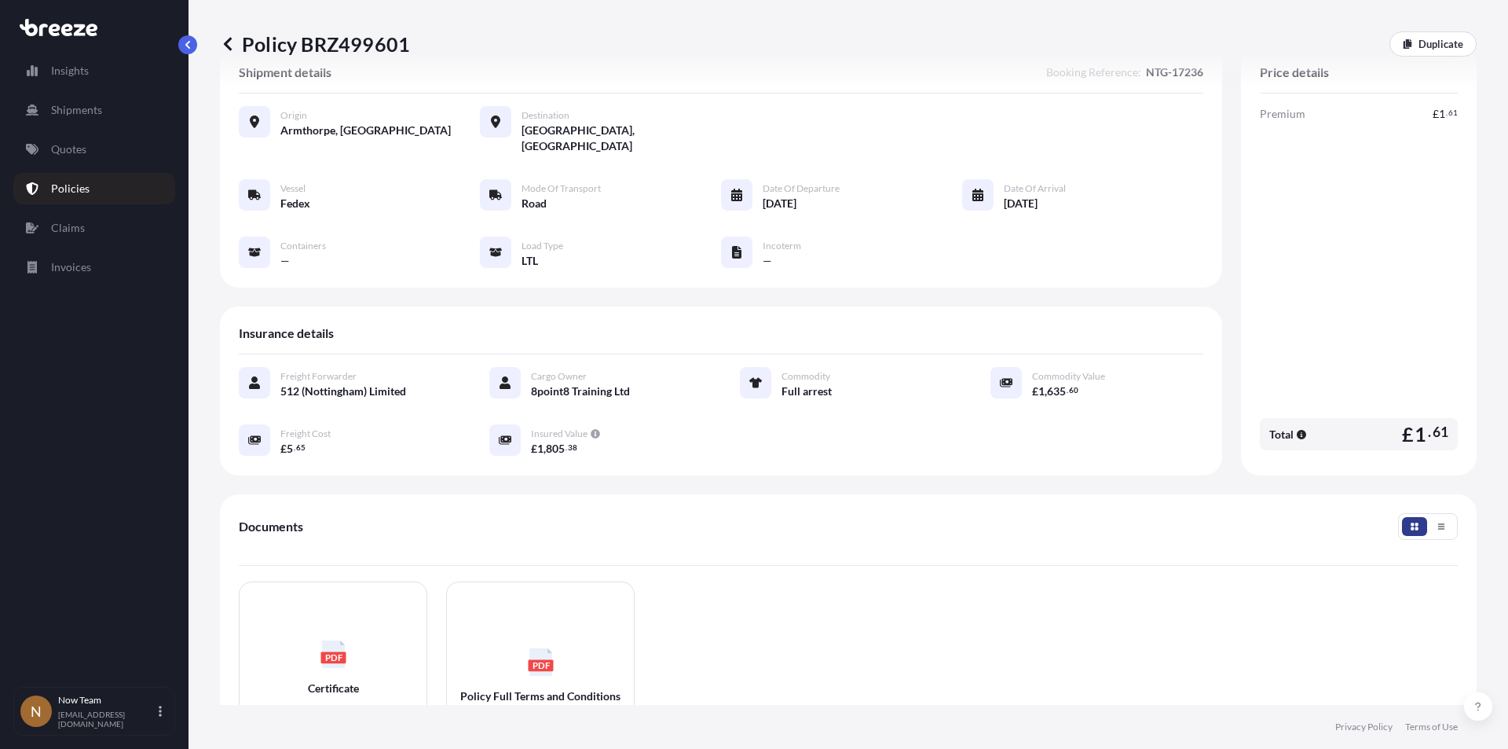
click at [1404, 517] on button "button" at bounding box center [1414, 526] width 25 height 19
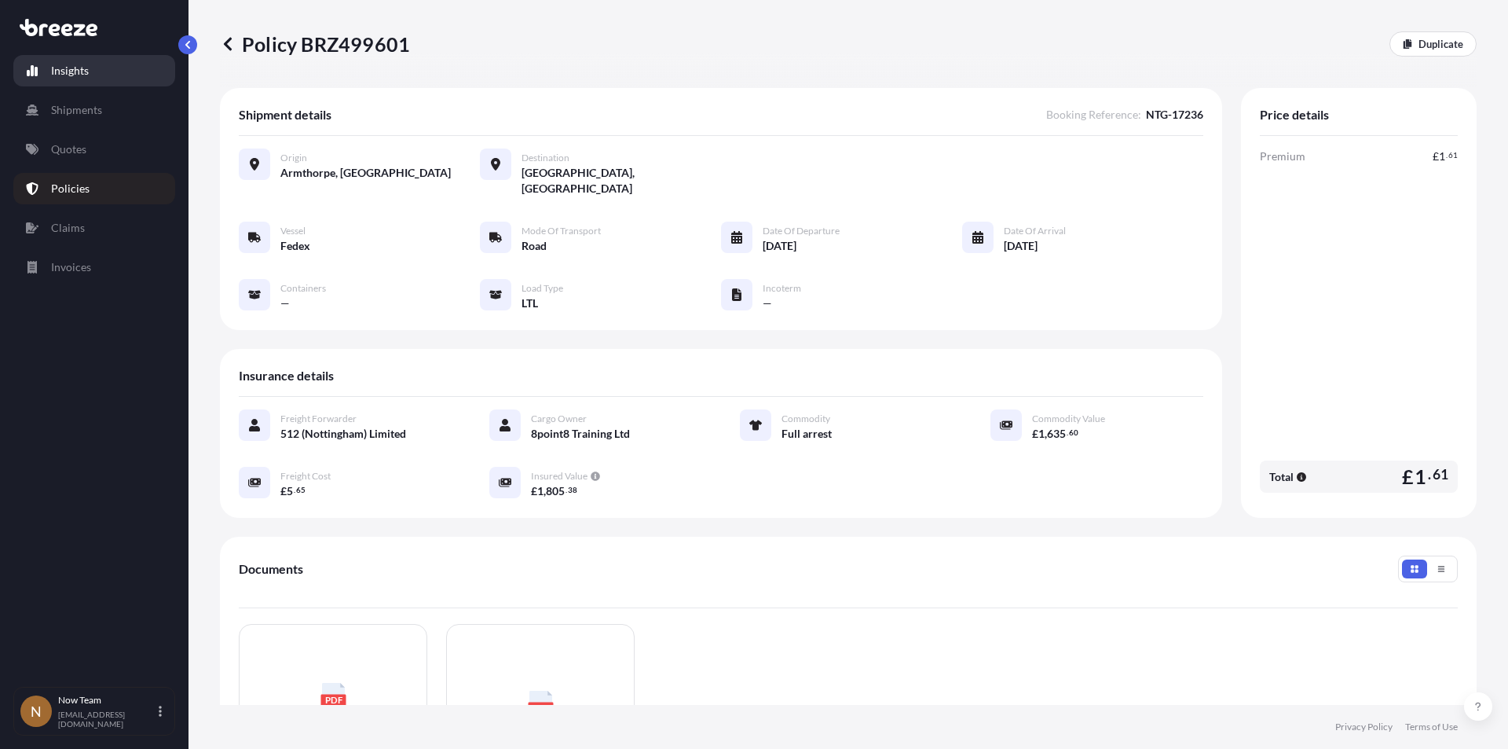
click at [74, 70] on p "Insights" at bounding box center [70, 71] width 38 height 16
select select "2025"
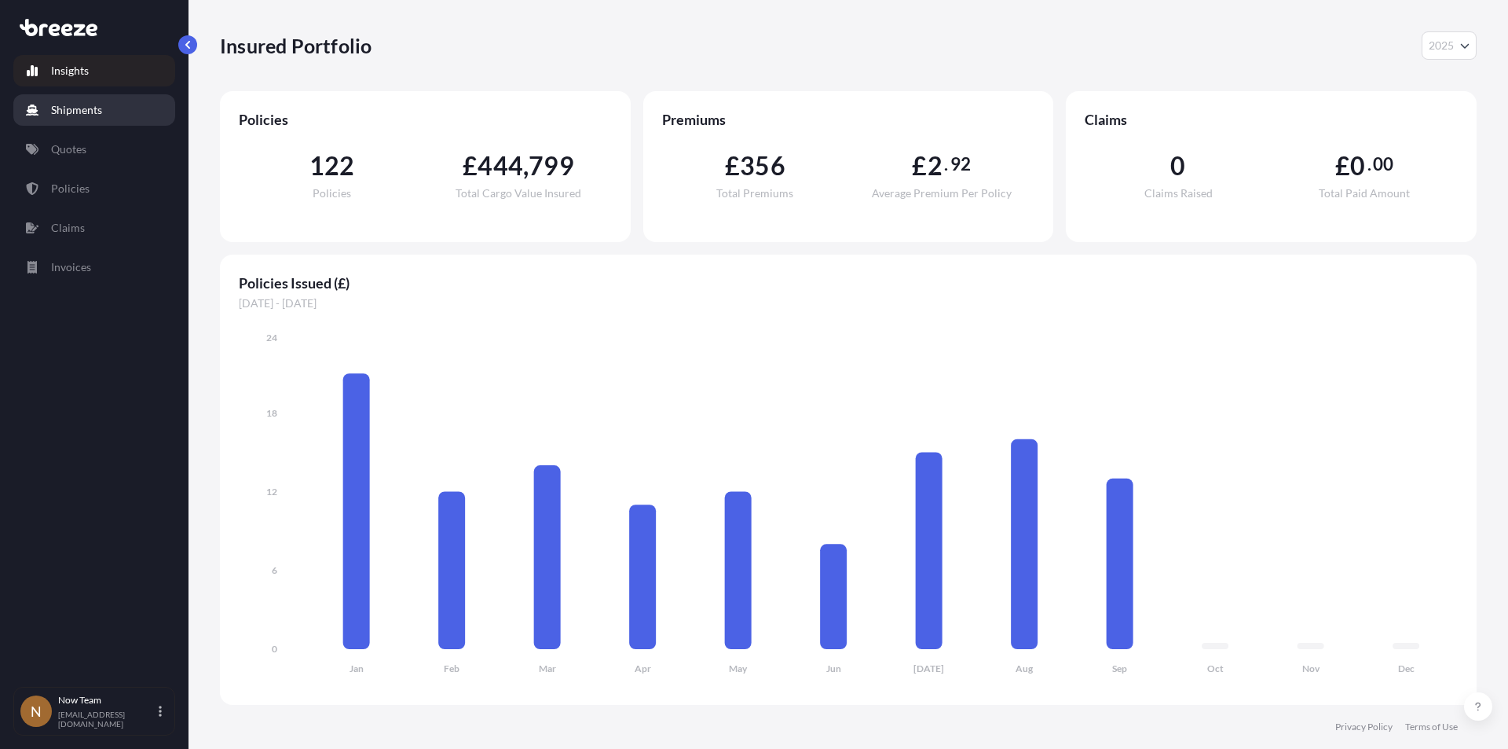
click at [77, 107] on p "Shipments" at bounding box center [76, 110] width 51 height 16
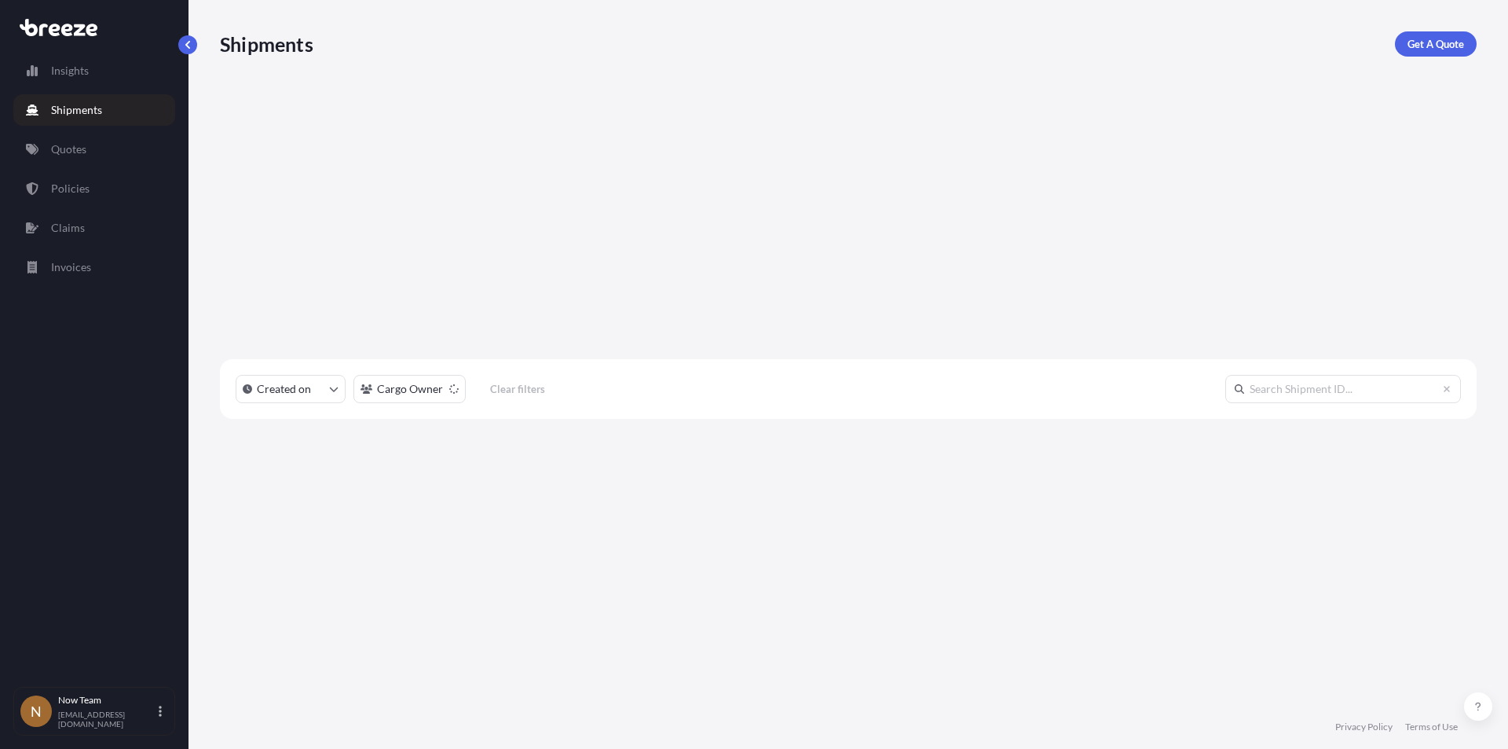
scroll to position [529, 1245]
click at [63, 75] on p "Insights" at bounding box center [70, 71] width 38 height 16
select select "2025"
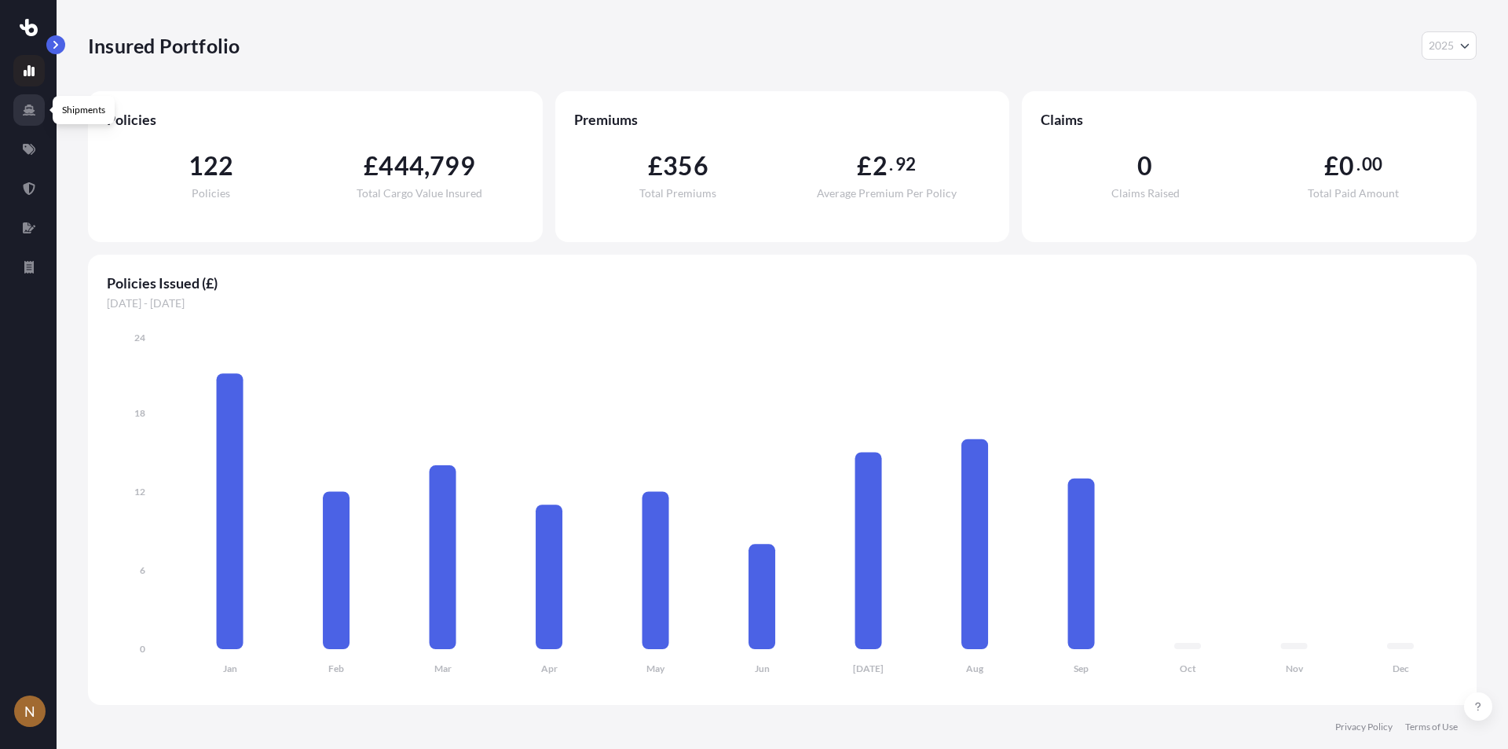
click at [31, 101] on link at bounding box center [28, 109] width 31 height 31
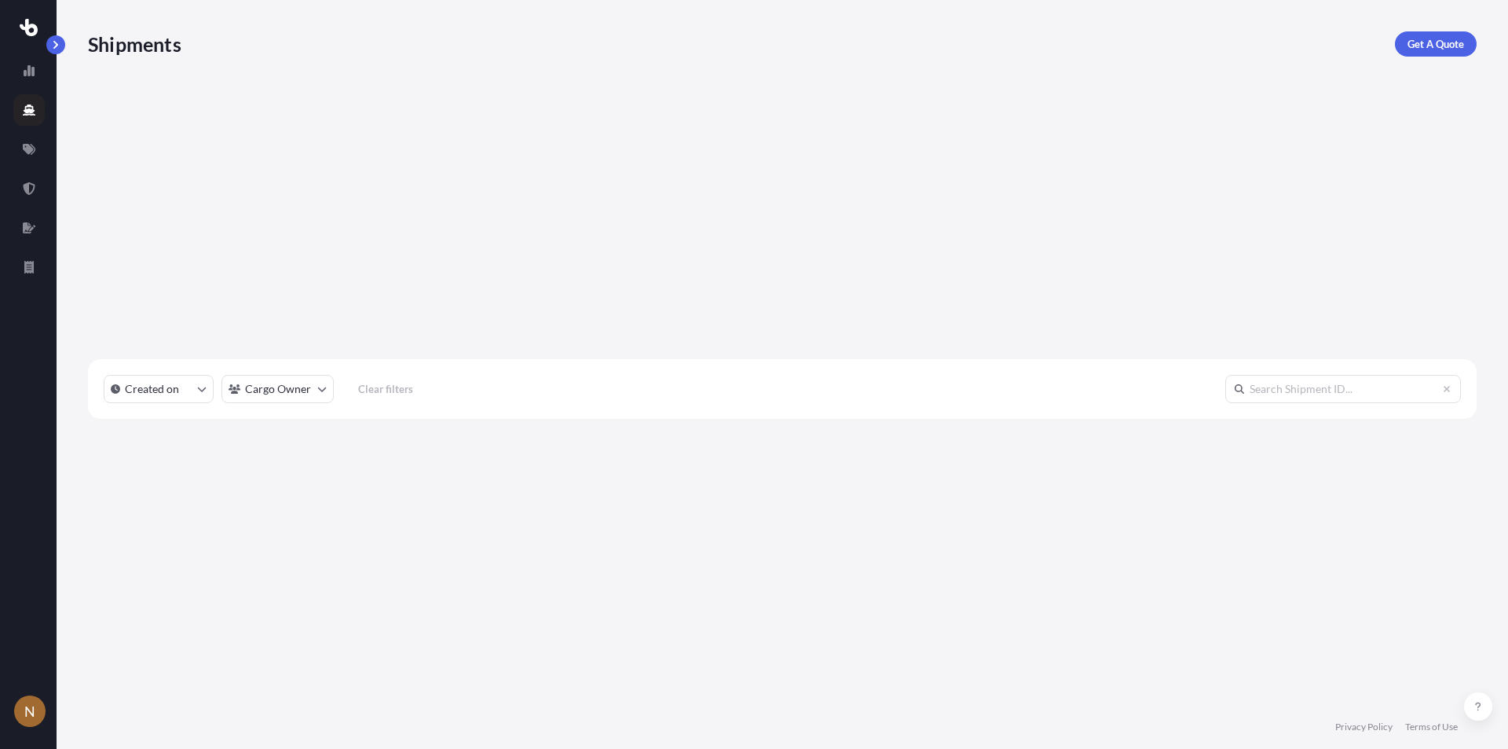
scroll to position [529, 1377]
click at [31, 67] on icon at bounding box center [29, 70] width 11 height 11
select select "2025"
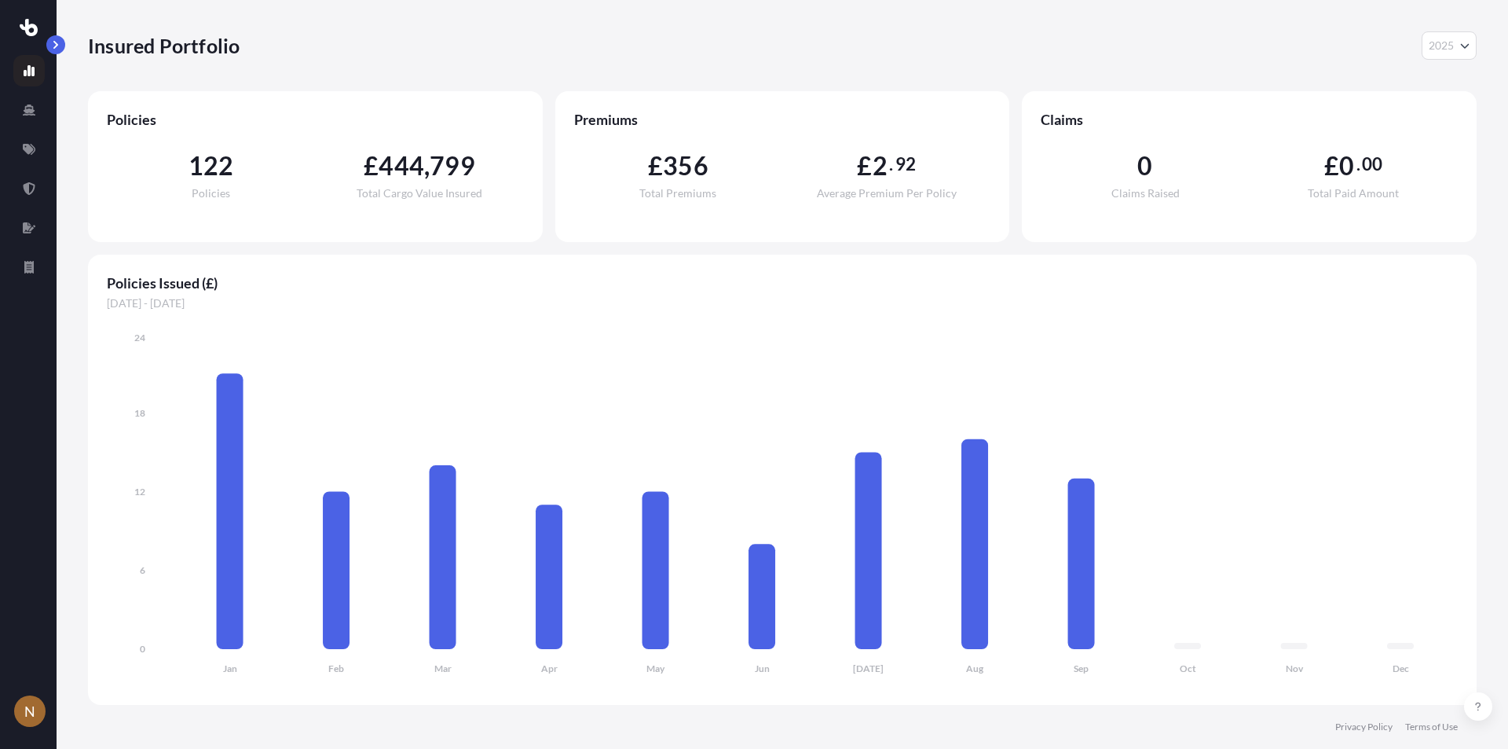
click at [27, 64] on icon at bounding box center [29, 70] width 13 height 13
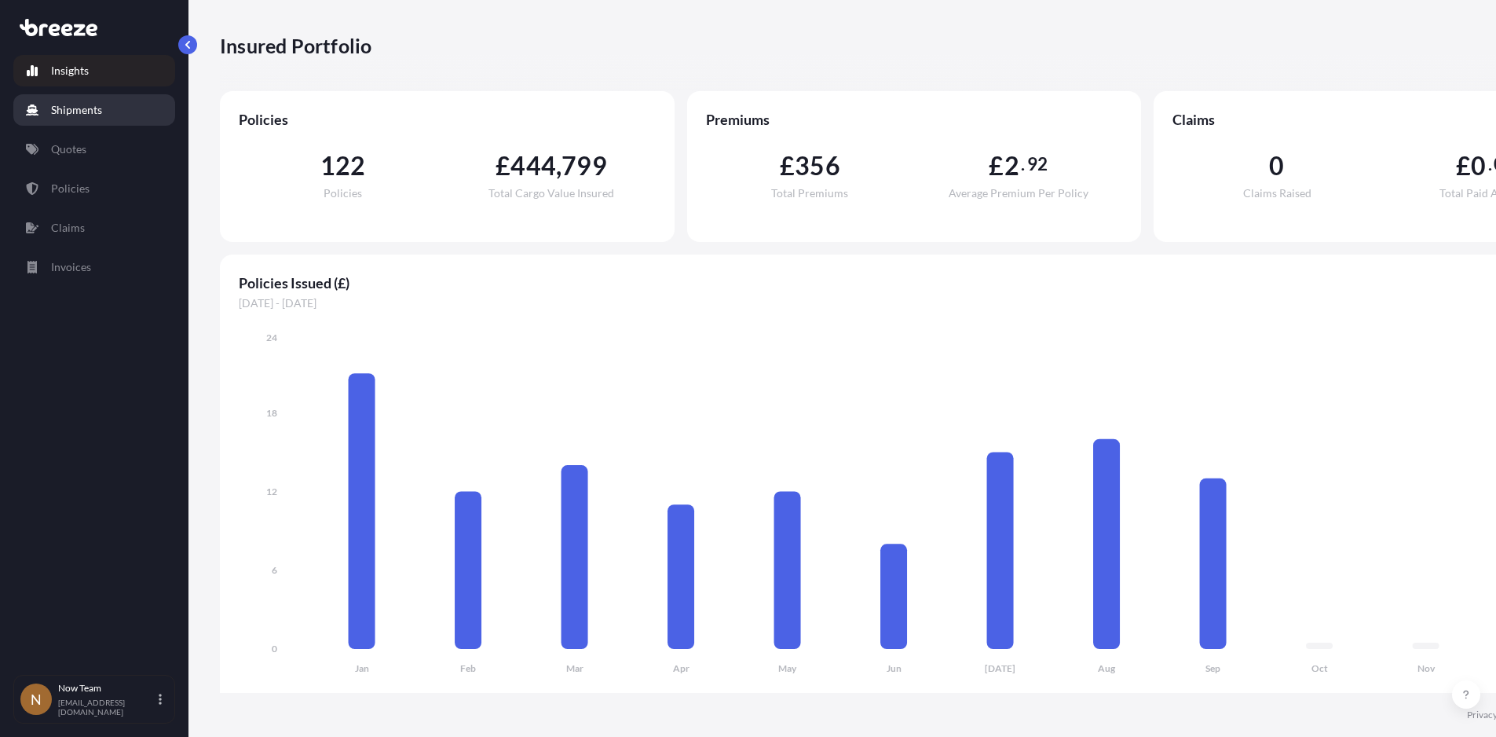
click at [83, 108] on p "Shipments" at bounding box center [76, 110] width 51 height 16
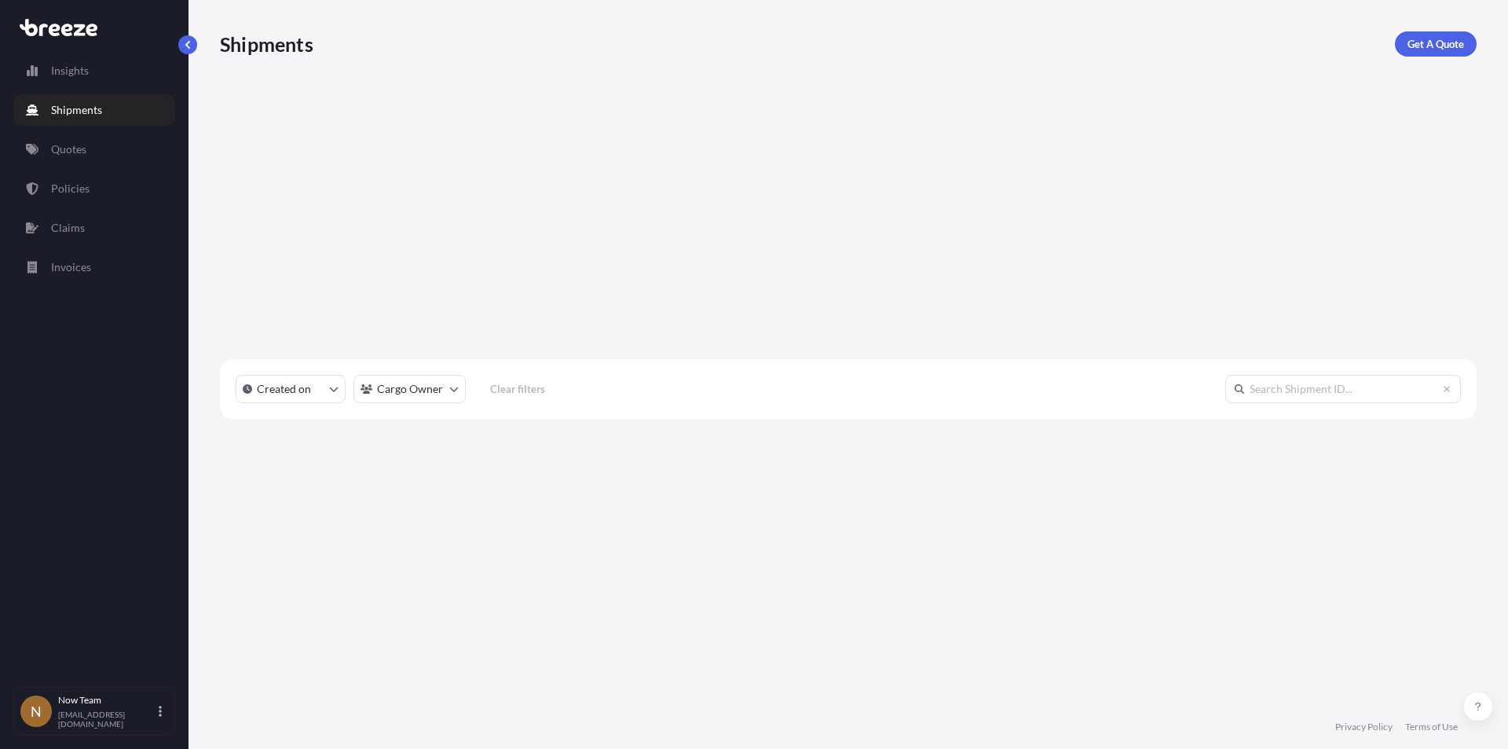
scroll to position [529, 1245]
click at [1438, 49] on p "Get A Quote" at bounding box center [1436, 44] width 57 height 16
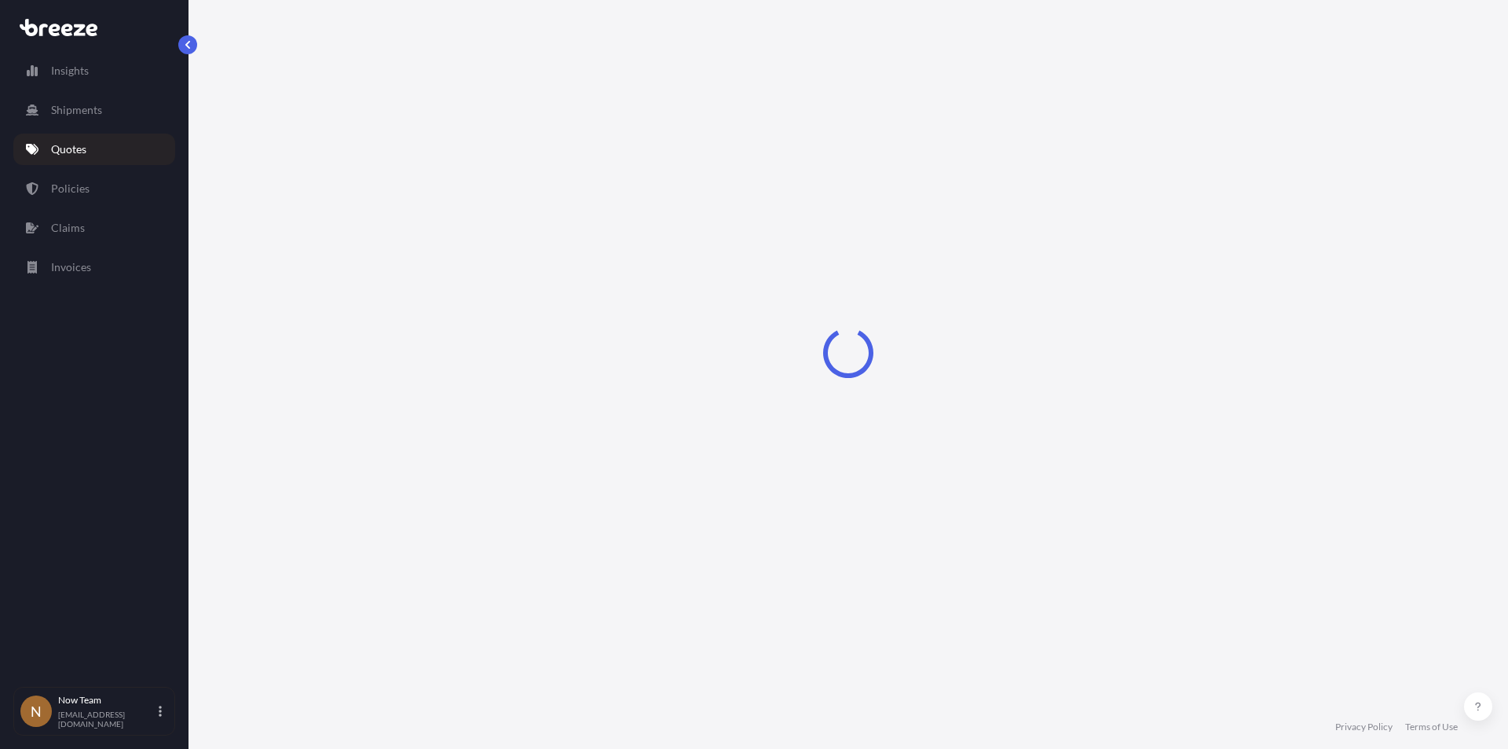
select select "Sea"
select select "1"
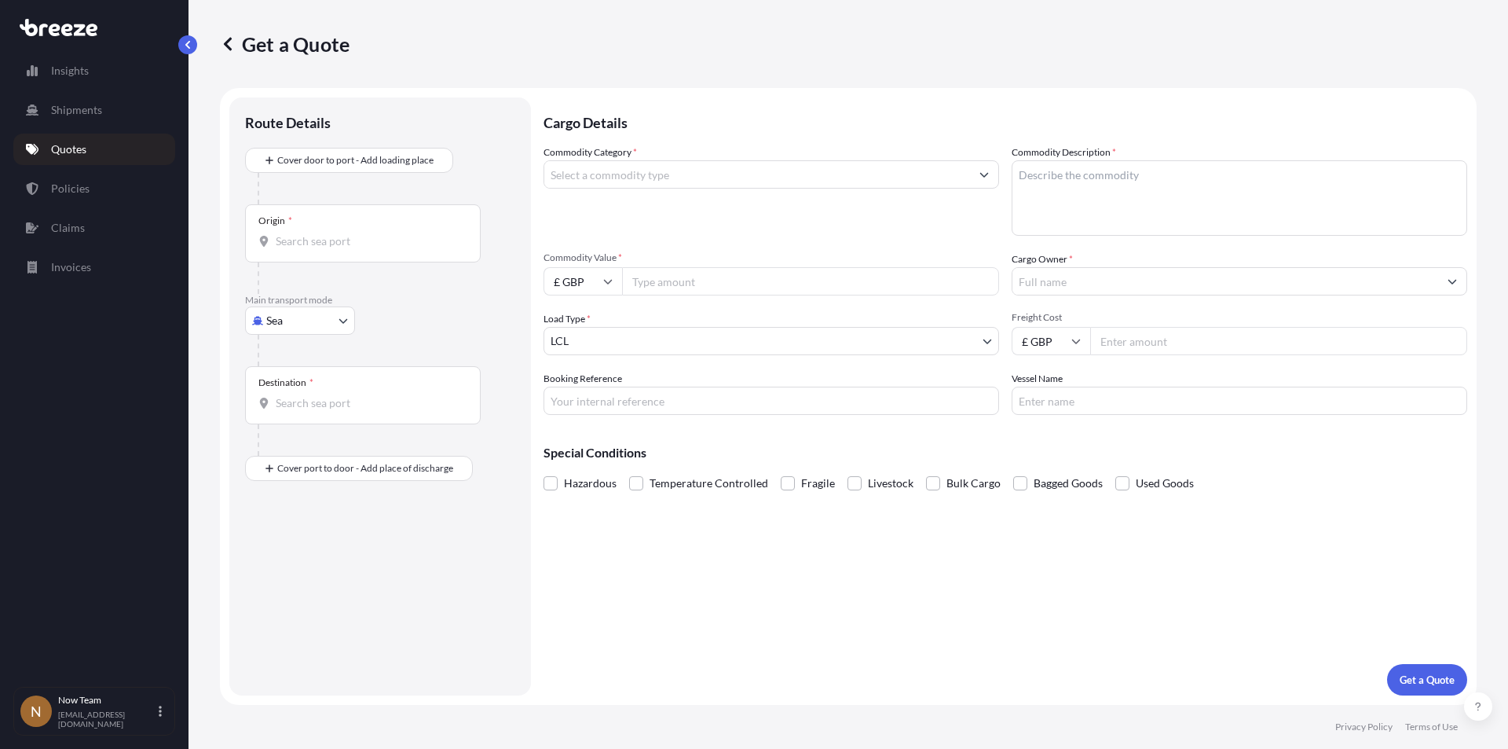
click at [338, 320] on body "Insights Shipments Quotes Policies Claims Invoices N Now Team [EMAIL_ADDRESS][D…" at bounding box center [754, 374] width 1508 height 749
click at [301, 406] on div "Road" at bounding box center [299, 418] width 97 height 28
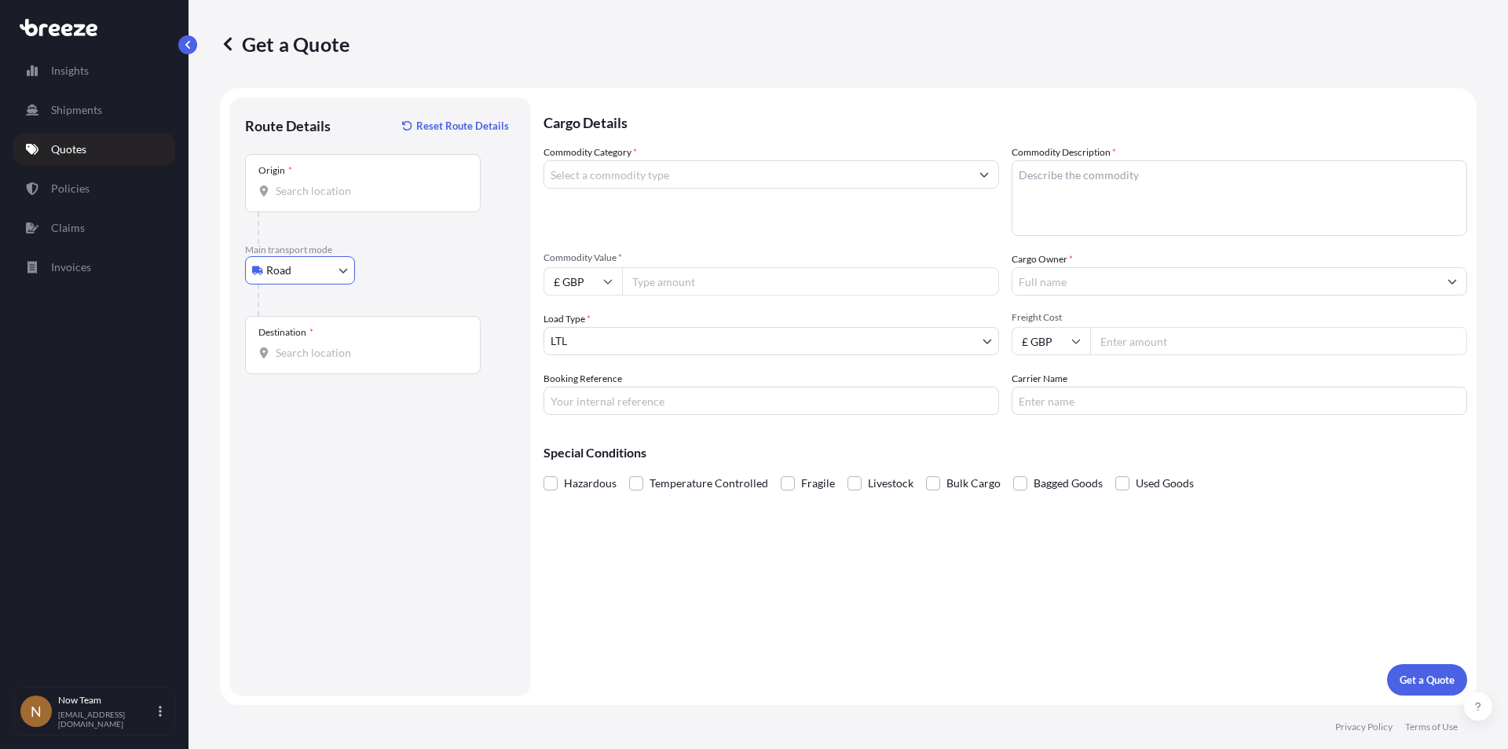
click at [320, 185] on input "Origin *" at bounding box center [368, 191] width 185 height 16
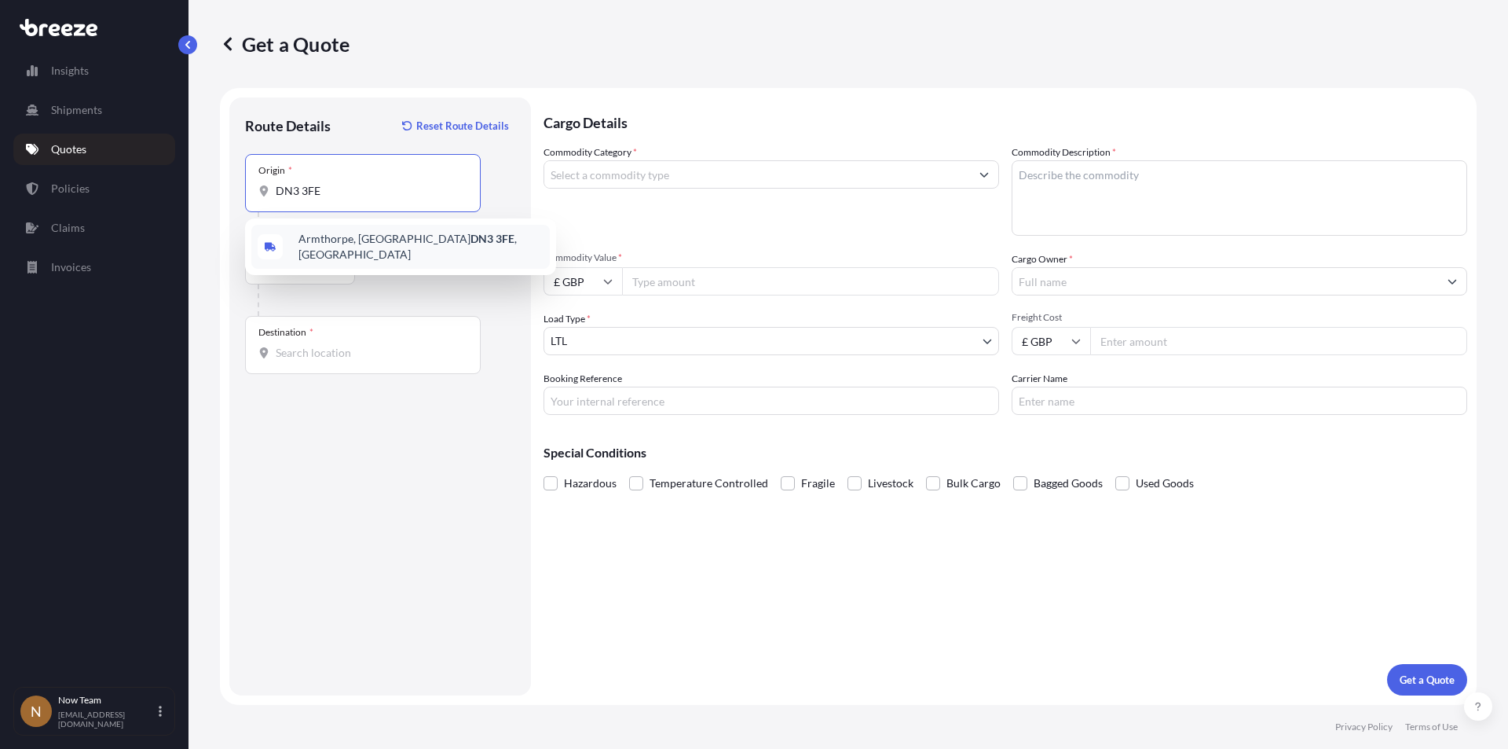
click at [324, 240] on span "Armthorpe, Doncaster DN3 3FE , [GEOGRAPHIC_DATA]" at bounding box center [420, 246] width 245 height 31
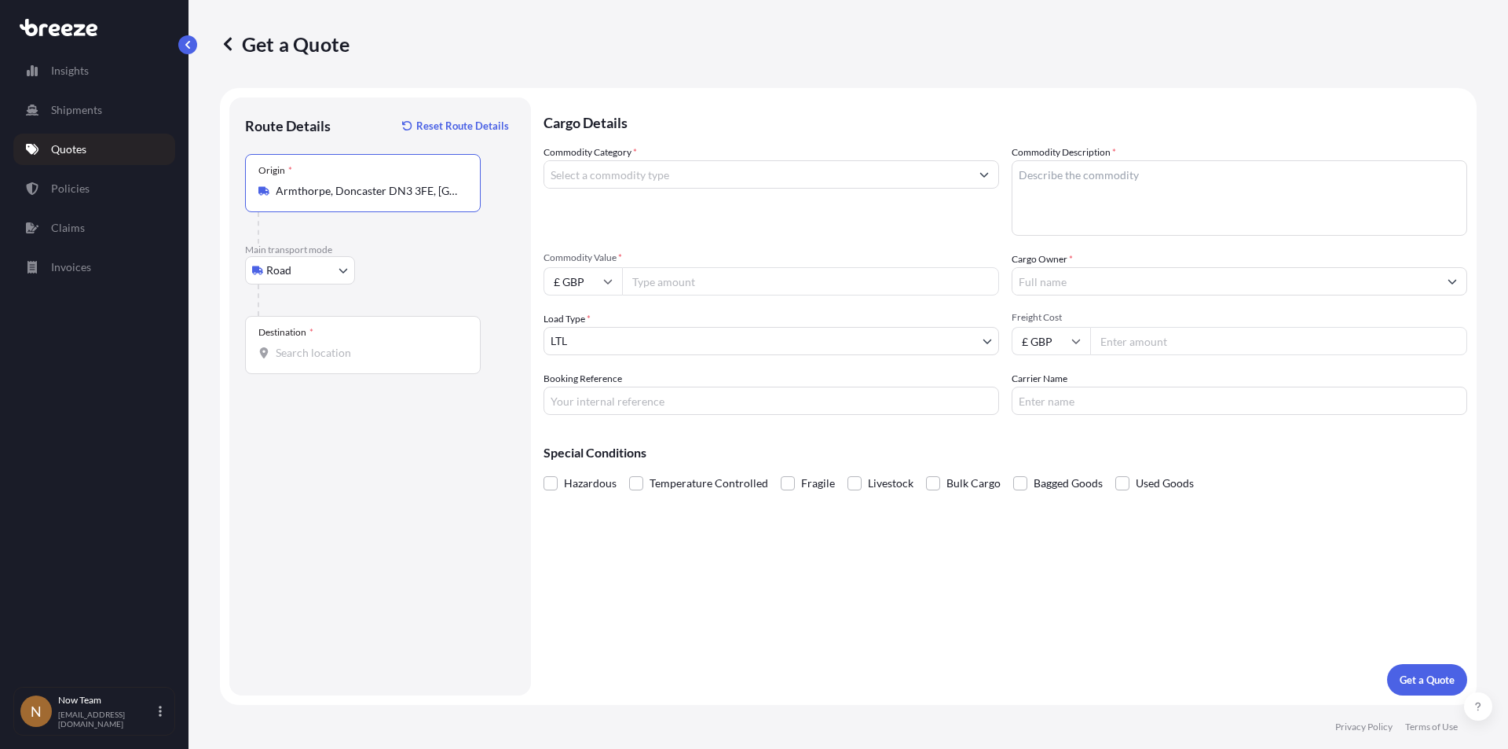
type input "Armthorpe, Doncaster DN3 3FE, [GEOGRAPHIC_DATA]"
click at [323, 347] on input "Destination *" at bounding box center [368, 353] width 185 height 16
type input "Basingstoke RG21 7QN, [GEOGRAPHIC_DATA]"
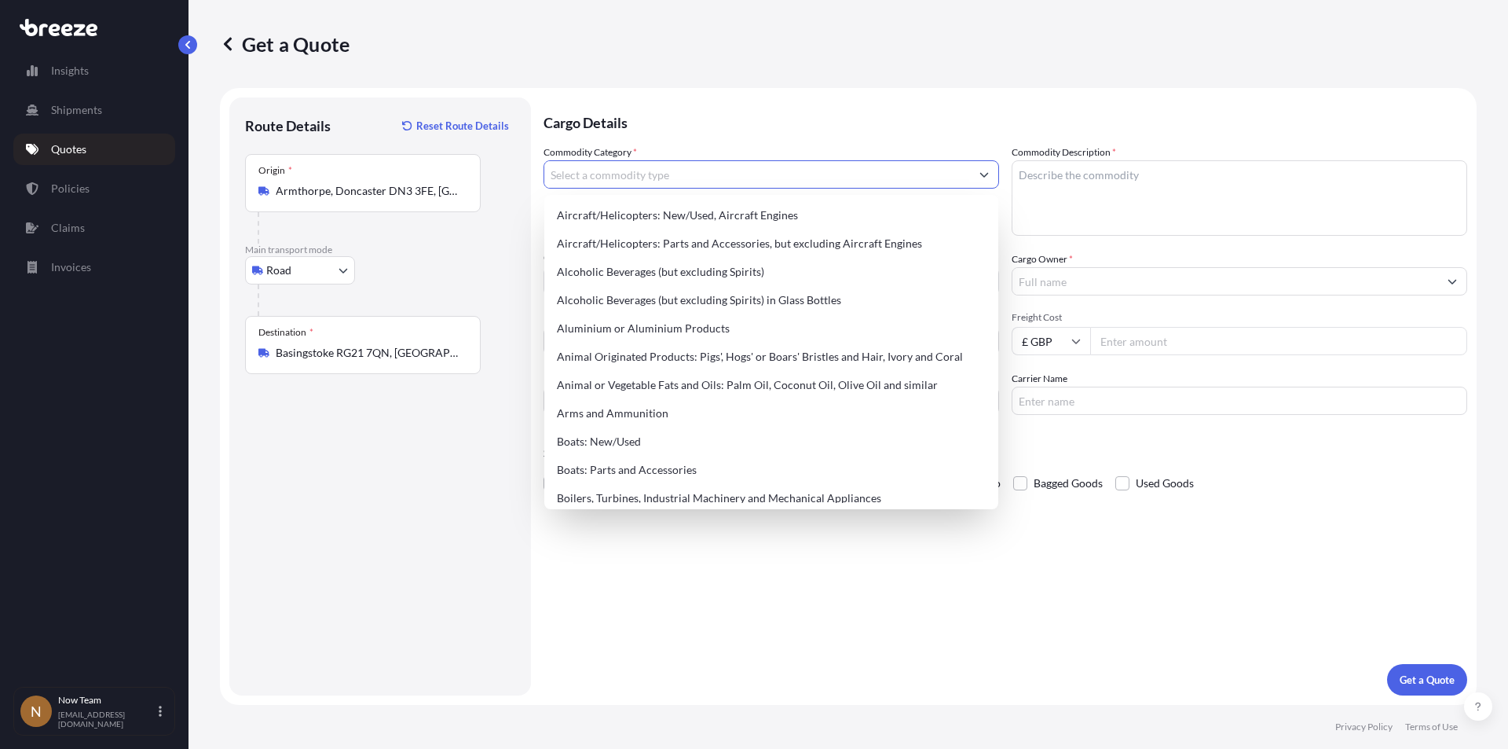
click at [635, 174] on input "Commodity Category *" at bounding box center [757, 174] width 426 height 28
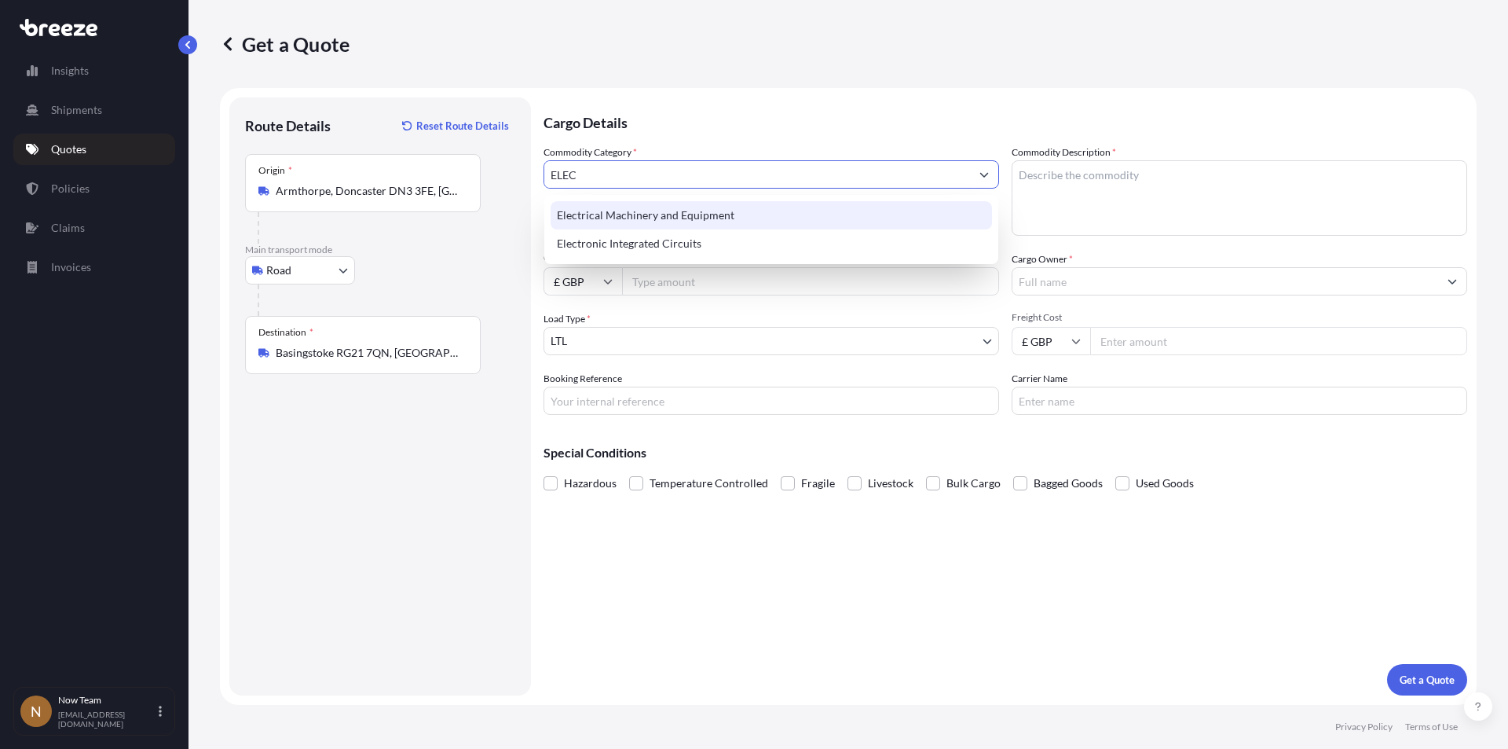
click at [637, 222] on div "Electrical Machinery and Equipment" at bounding box center [771, 215] width 441 height 28
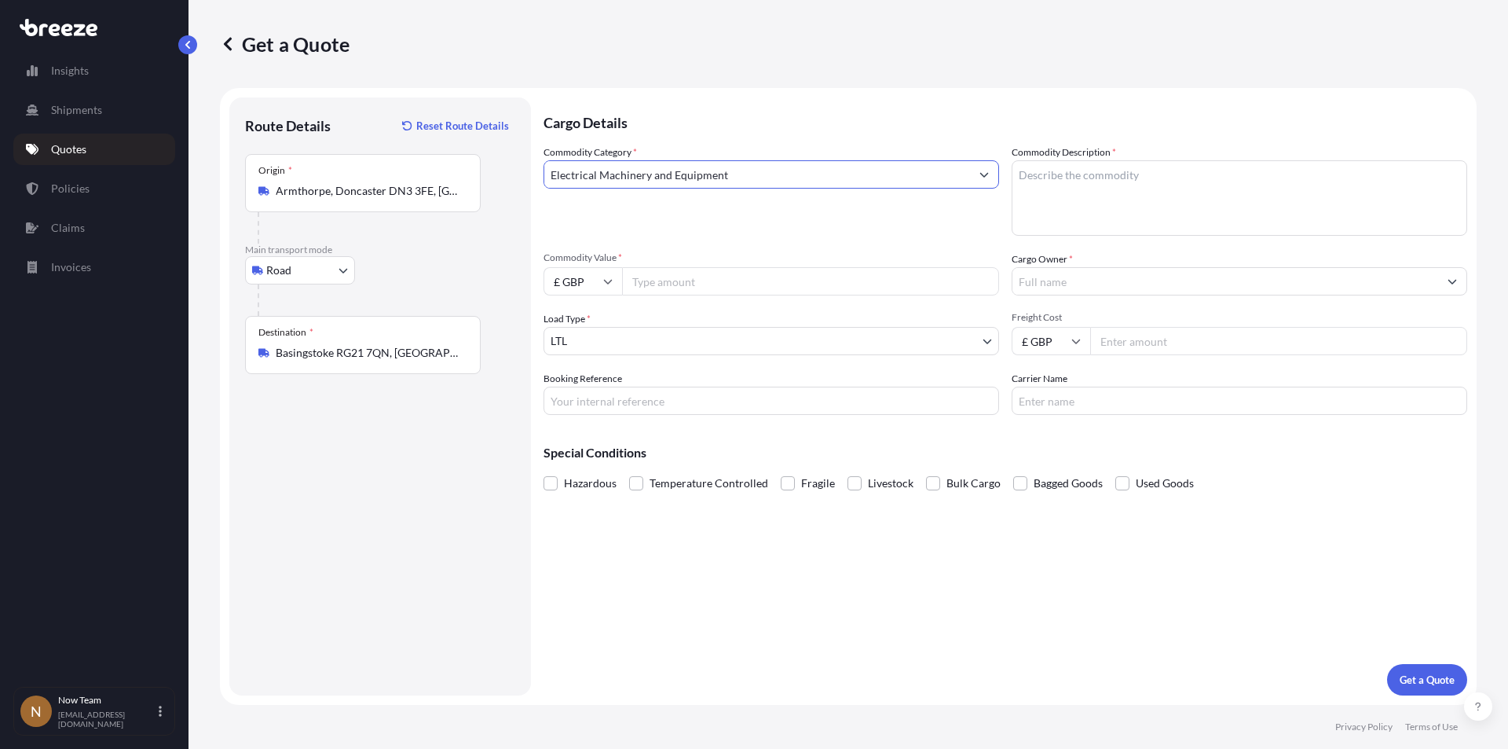
type input "Electrical Machinery and Equipment"
click at [1148, 163] on textarea "Commodity Description *" at bounding box center [1240, 197] width 456 height 75
click at [1052, 175] on textarea "FULLARREST" at bounding box center [1240, 197] width 456 height 75
type textarea "FULL ARREST"
click at [701, 280] on input "Commodity Value *" at bounding box center [810, 281] width 377 height 28
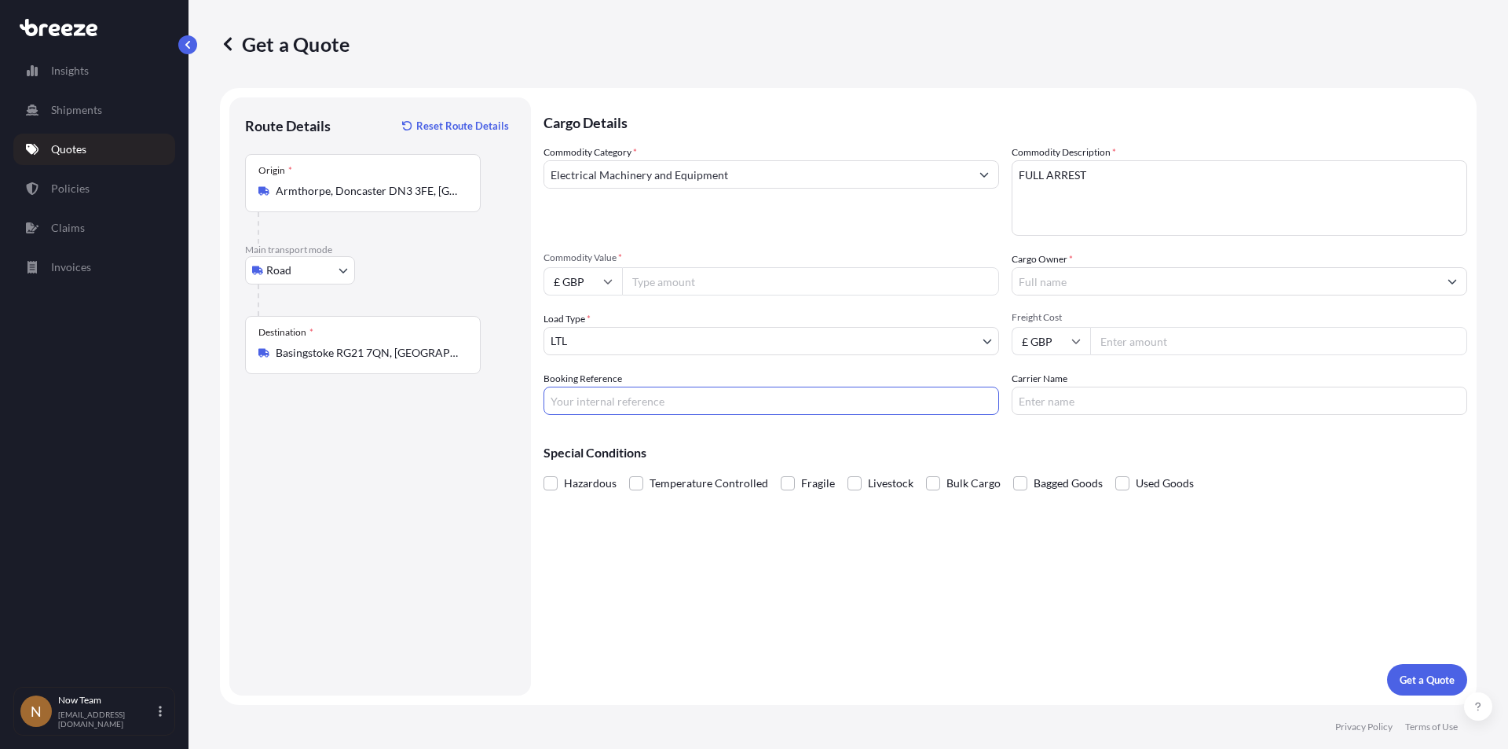
drag, startPoint x: 590, startPoint y: 396, endPoint x: 852, endPoint y: 280, distance: 287.0
click at [857, 279] on input "Commodity Value *" at bounding box center [810, 281] width 377 height 28
paste input "16365.6"
type input "16365.6"
click at [585, 401] on input "Booking Reference" at bounding box center [772, 400] width 456 height 28
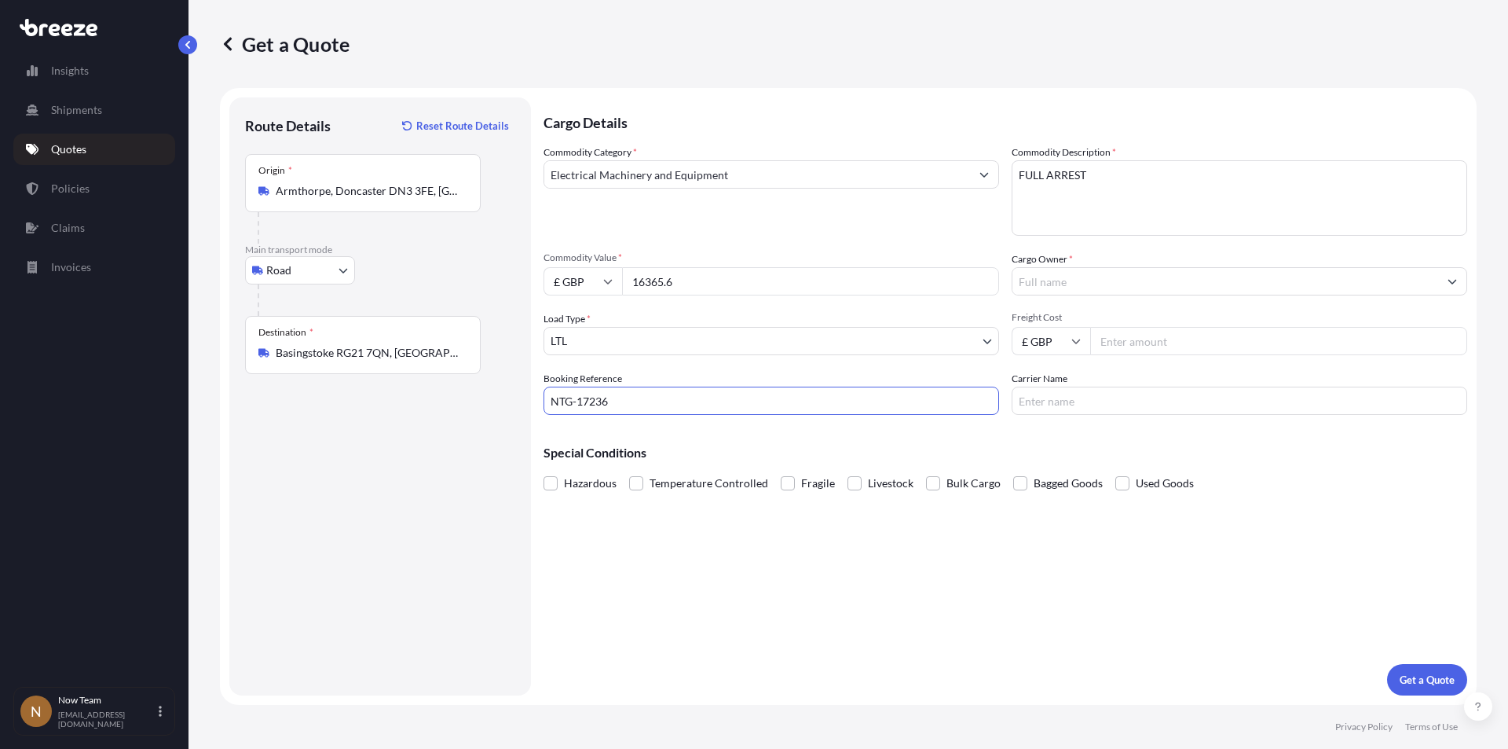
type input "NTG-17236"
click at [1089, 282] on input "Cargo Owner *" at bounding box center [1226, 281] width 426 height 28
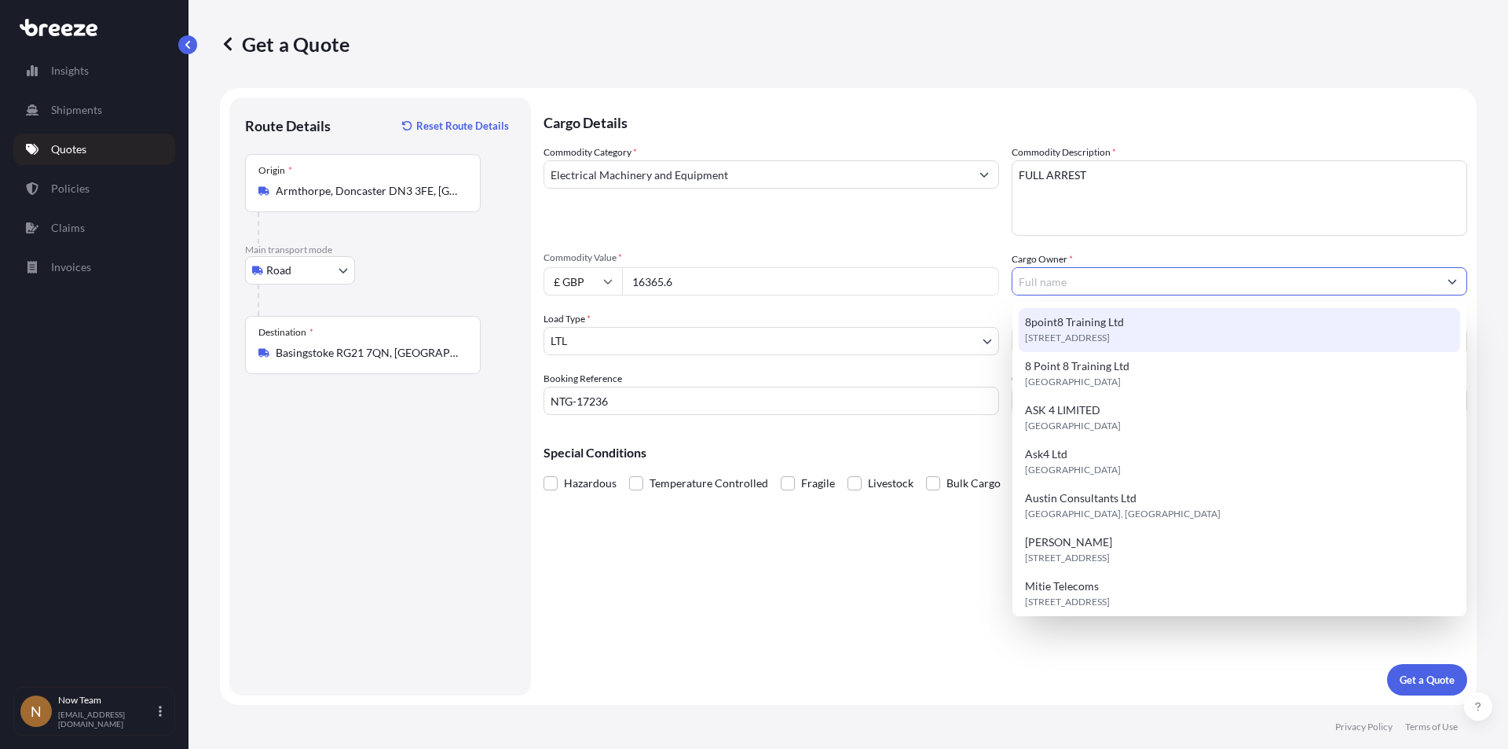
click at [1082, 330] on span "Yorkshire Way, DN3, Armthorpe, United Kingdom" at bounding box center [1067, 338] width 85 height 16
type input "8point8 Training Ltd"
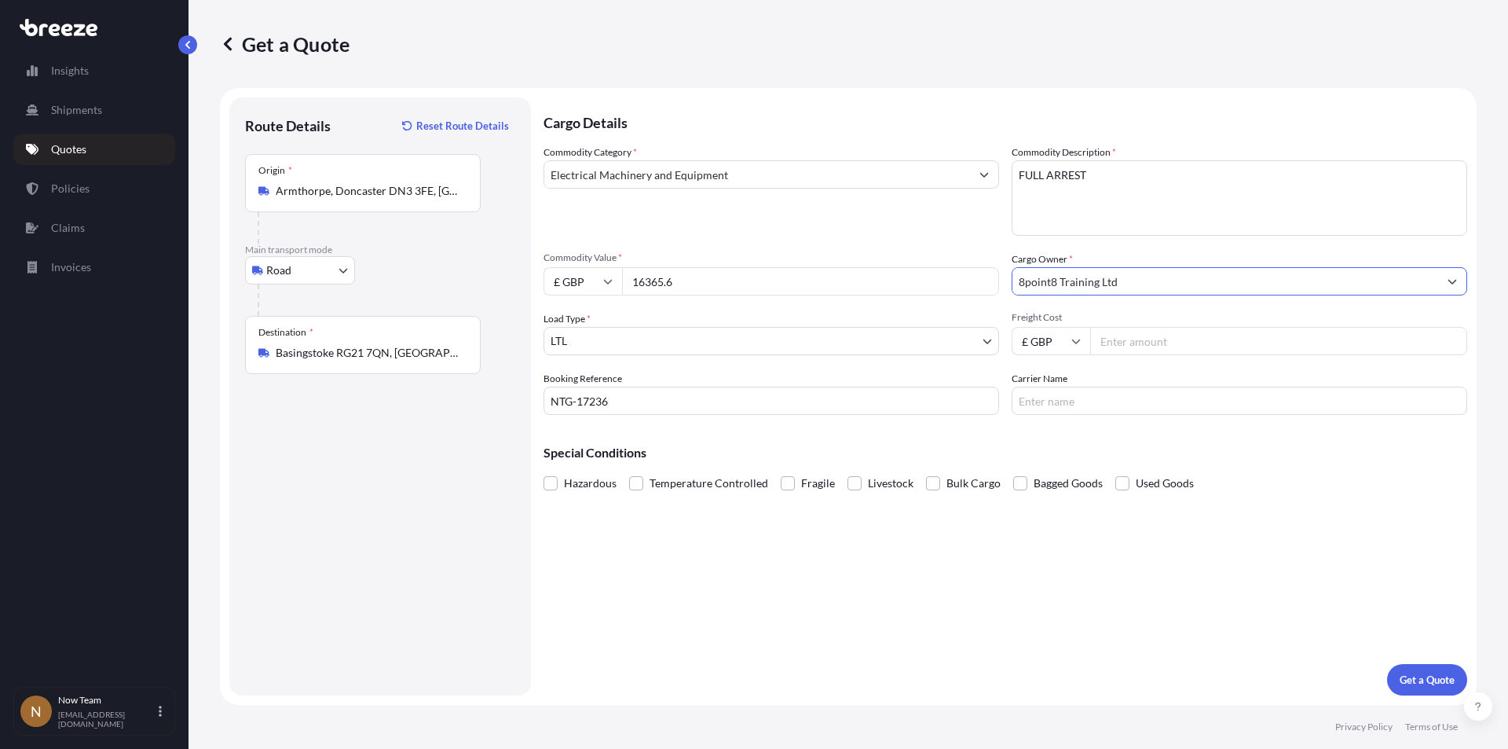
click at [1156, 340] on input "Freight Cost" at bounding box center [1278, 341] width 377 height 28
type input "5.65"
click at [1089, 396] on input "Carrier Name" at bounding box center [1240, 400] width 456 height 28
type input "Fedex"
click at [1434, 678] on p "Get a Quote" at bounding box center [1427, 680] width 55 height 16
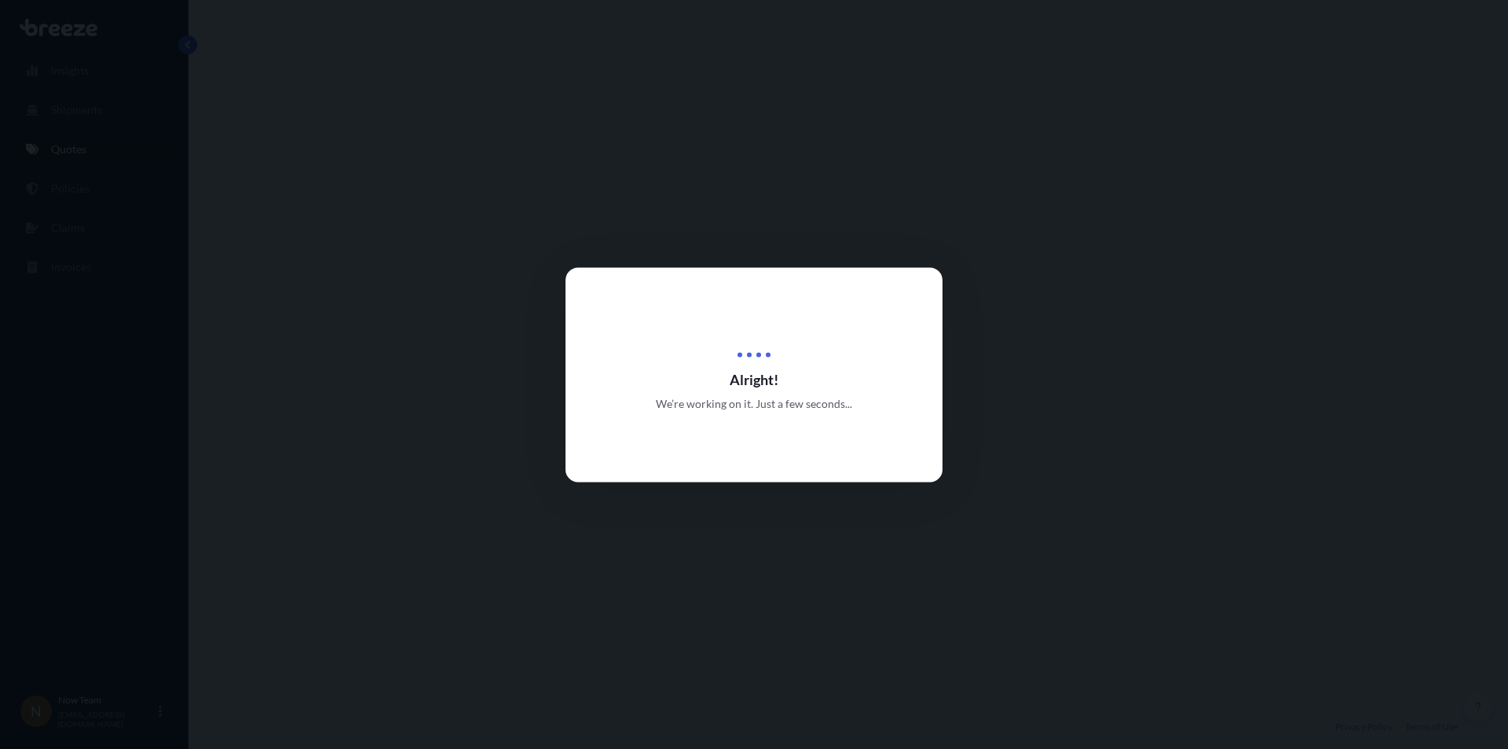
select select "Road"
select select "1"
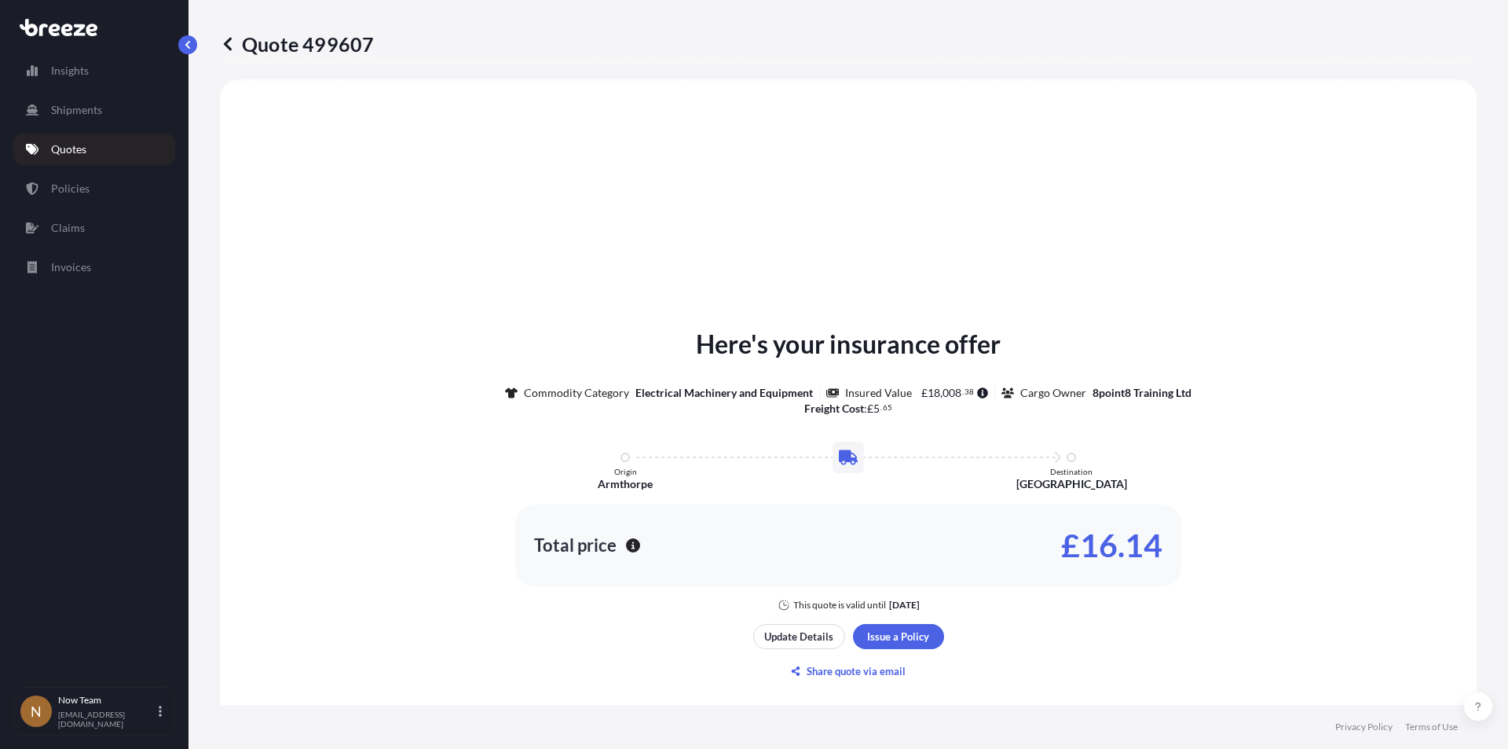
scroll to position [473, 0]
click at [80, 68] on p "Insights" at bounding box center [70, 71] width 38 height 16
select select "2025"
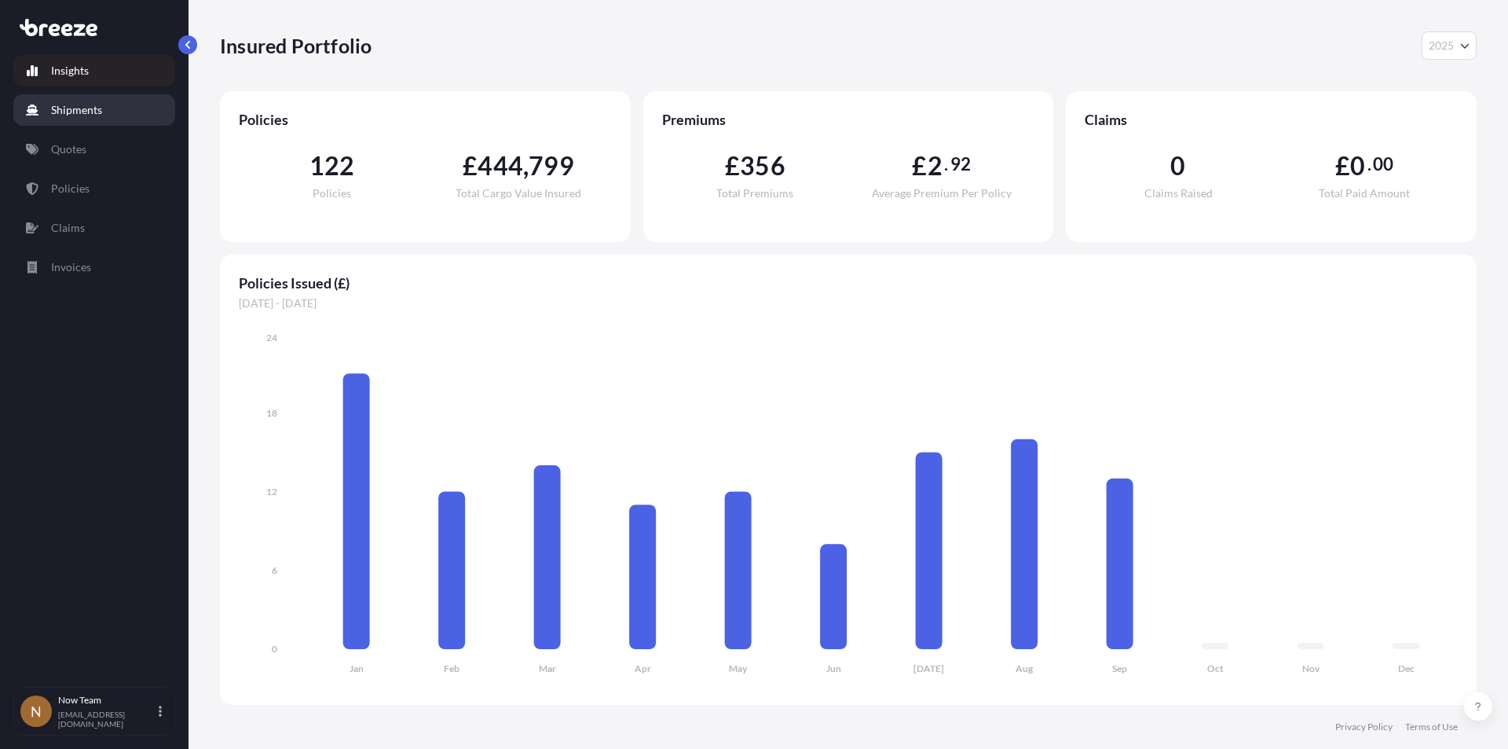
click at [74, 112] on p "Shipments" at bounding box center [76, 110] width 51 height 16
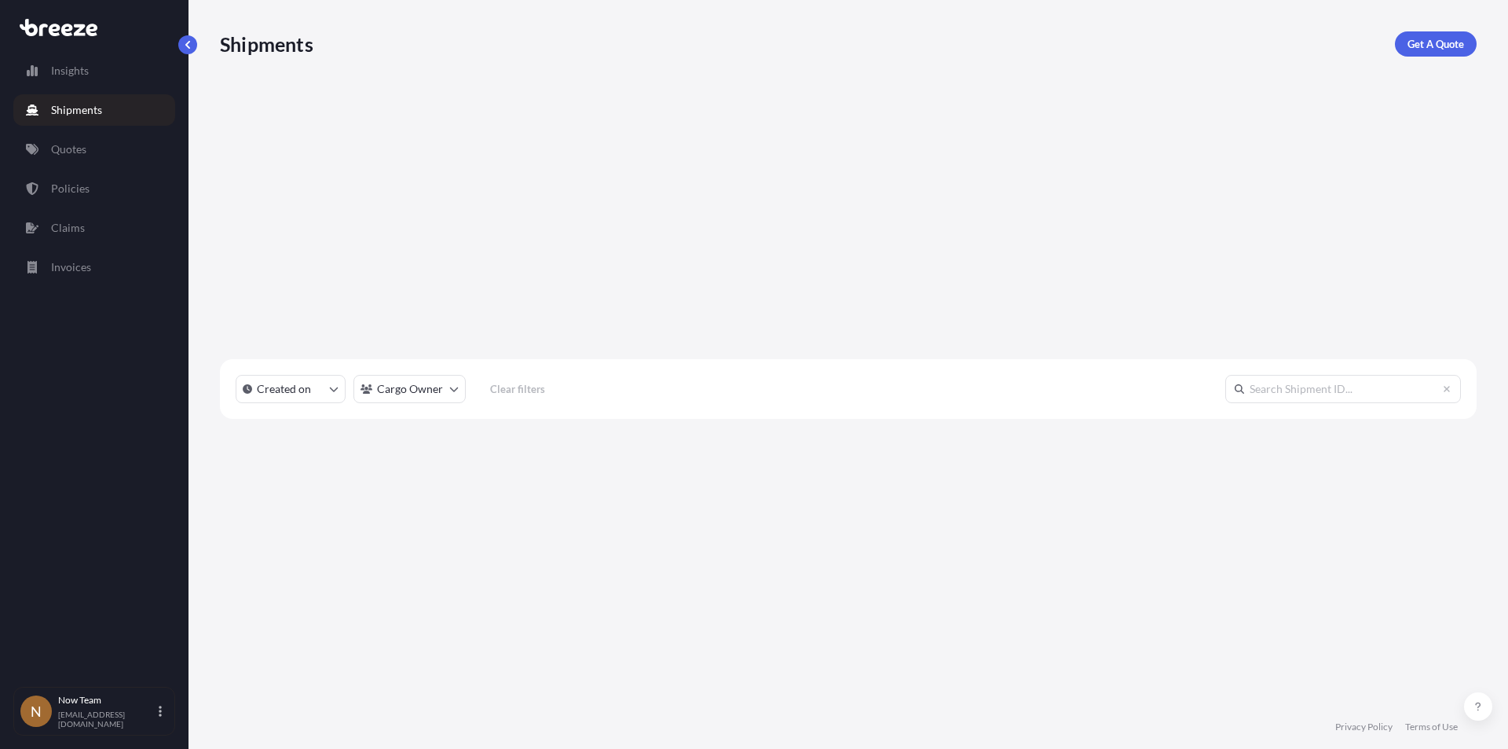
scroll to position [529, 1245]
click at [46, 713] on div "N" at bounding box center [35, 710] width 31 height 31
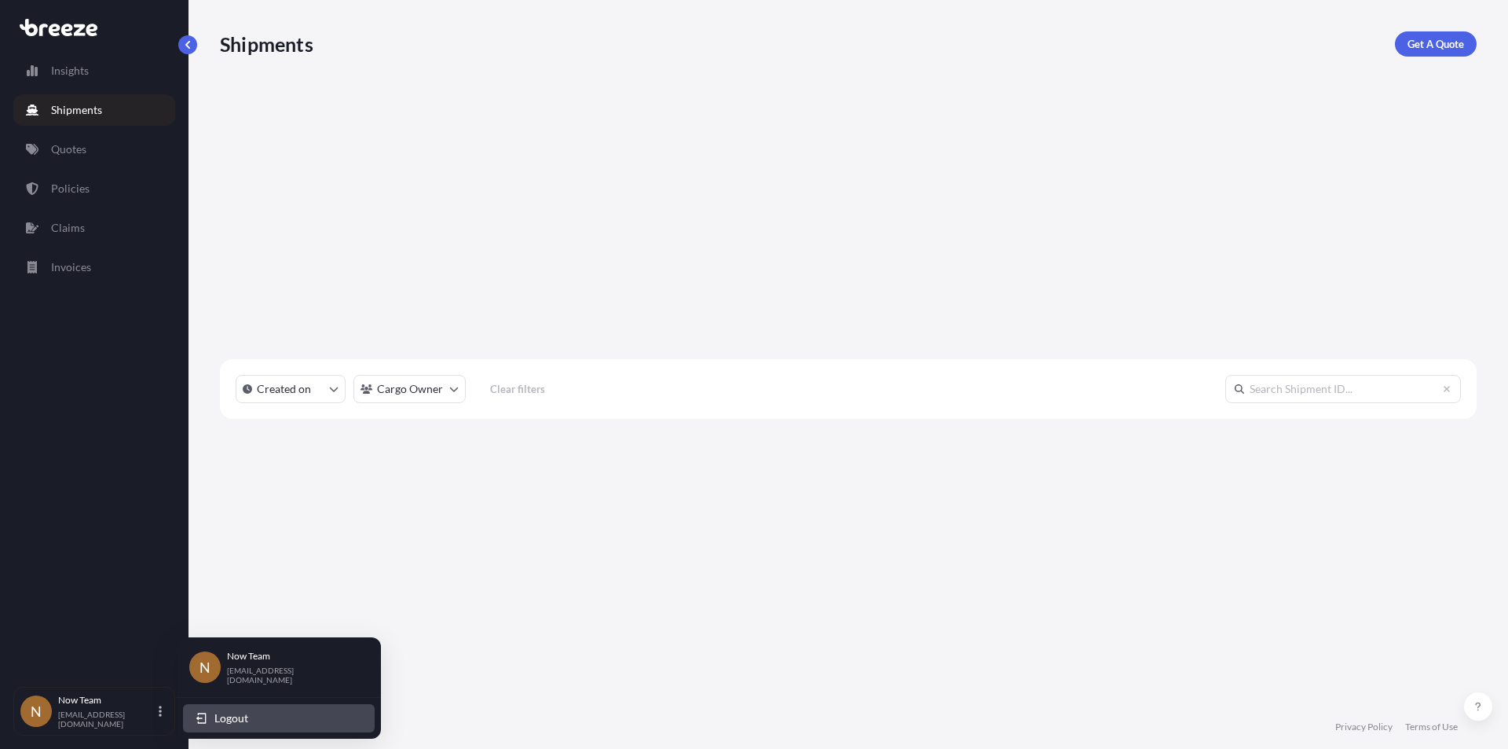
click at [226, 712] on span "Logout" at bounding box center [231, 718] width 34 height 16
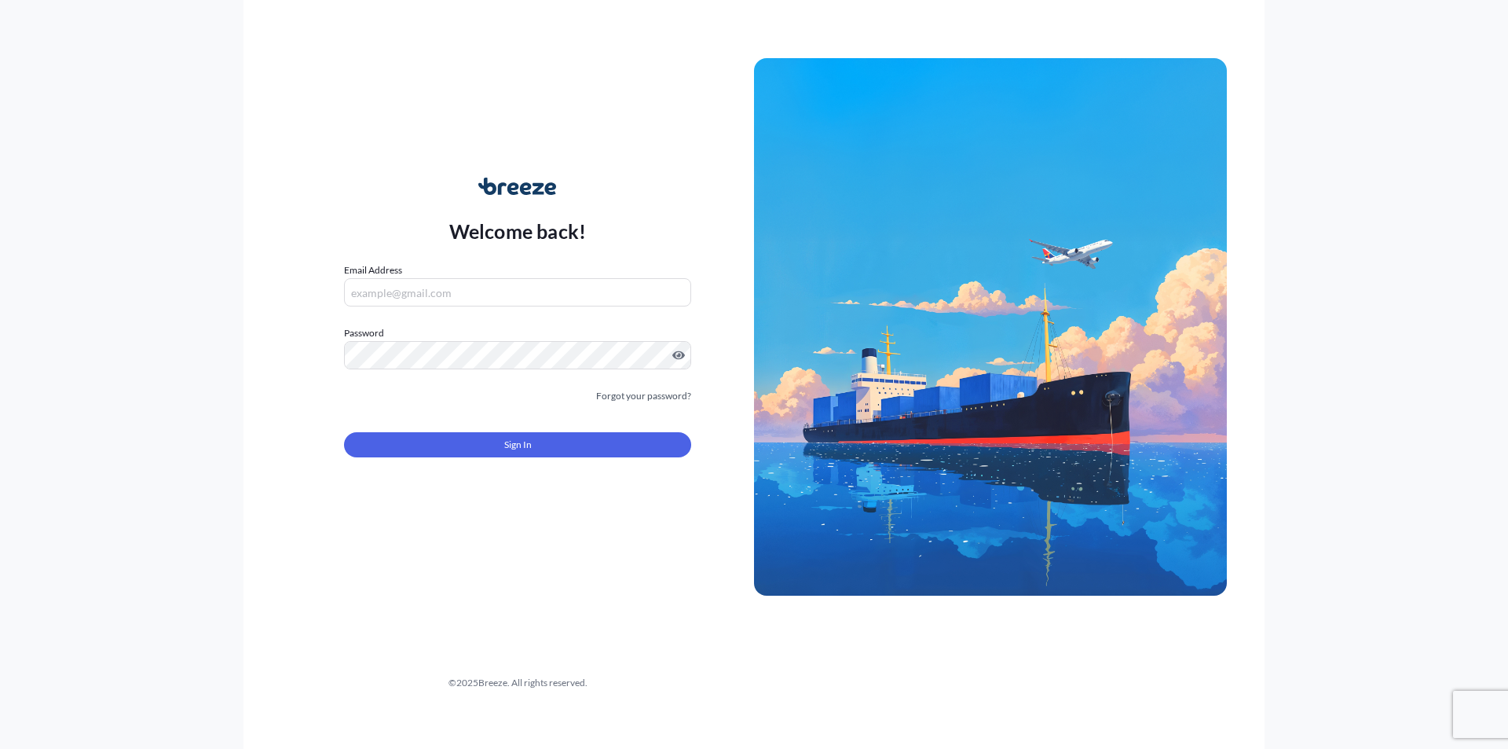
type input "now.notts@5-1-2.com"
